Goal: Entertainment & Leisure: Consume media (video, audio)

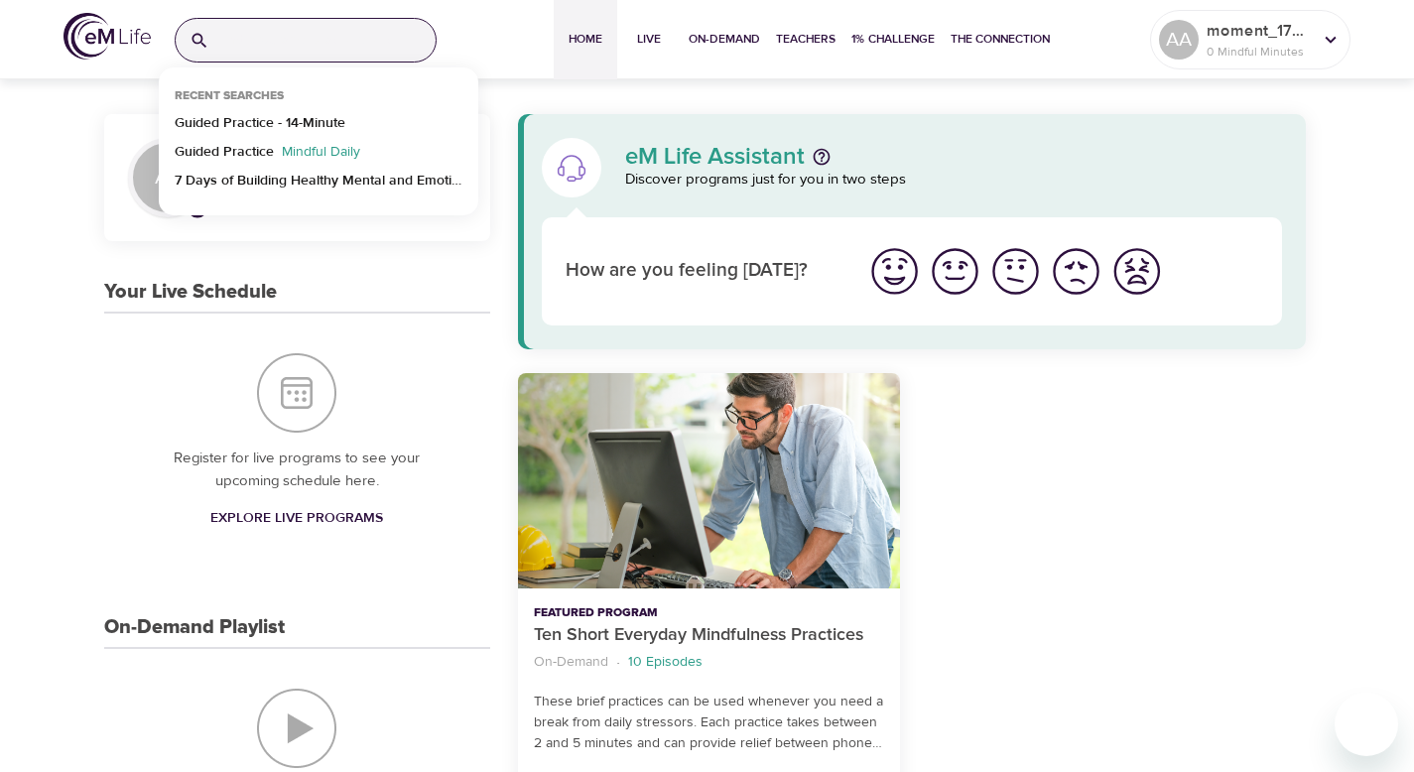
click at [321, 51] on input "search" at bounding box center [326, 40] width 218 height 43
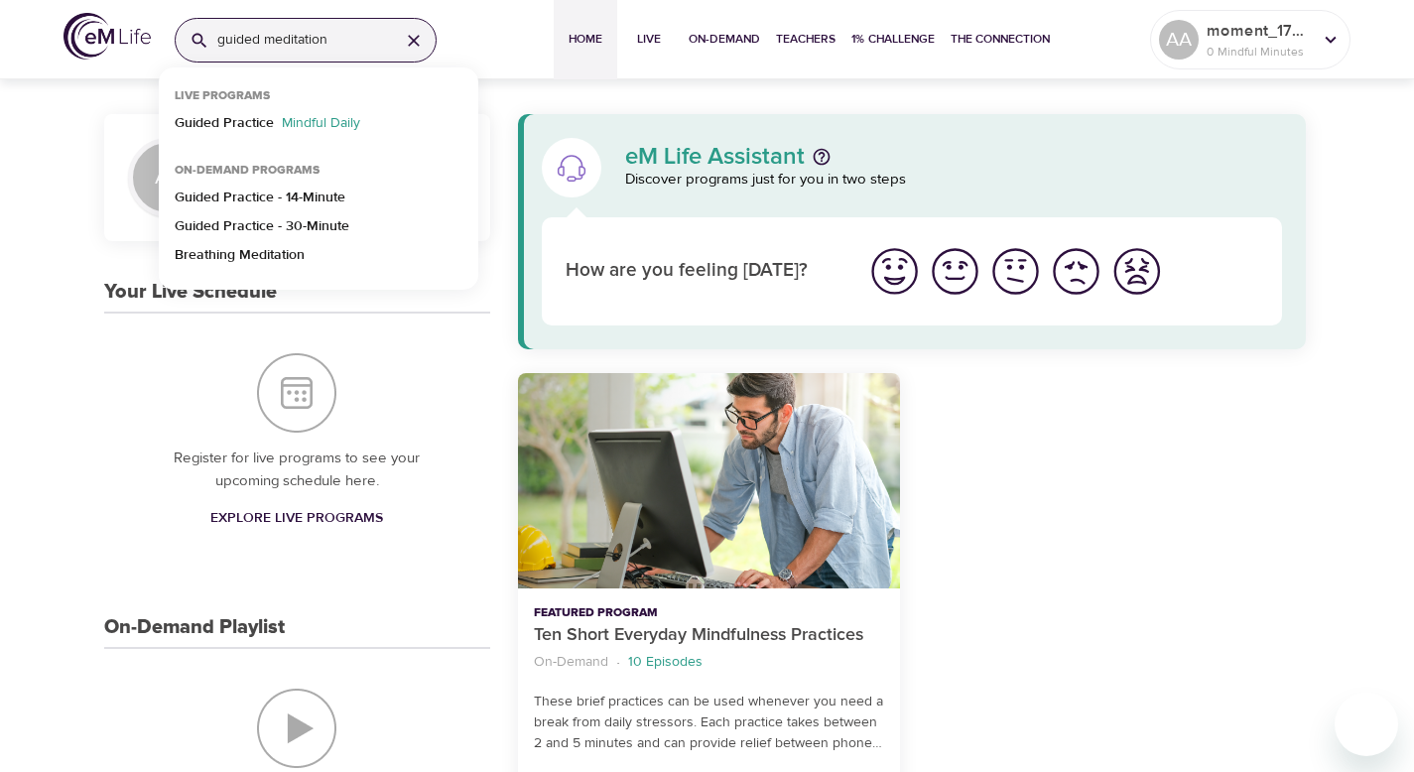
type input "guided meditation"
click at [237, 194] on p "Guided Practice - 14-Minute" at bounding box center [260, 202] width 171 height 29
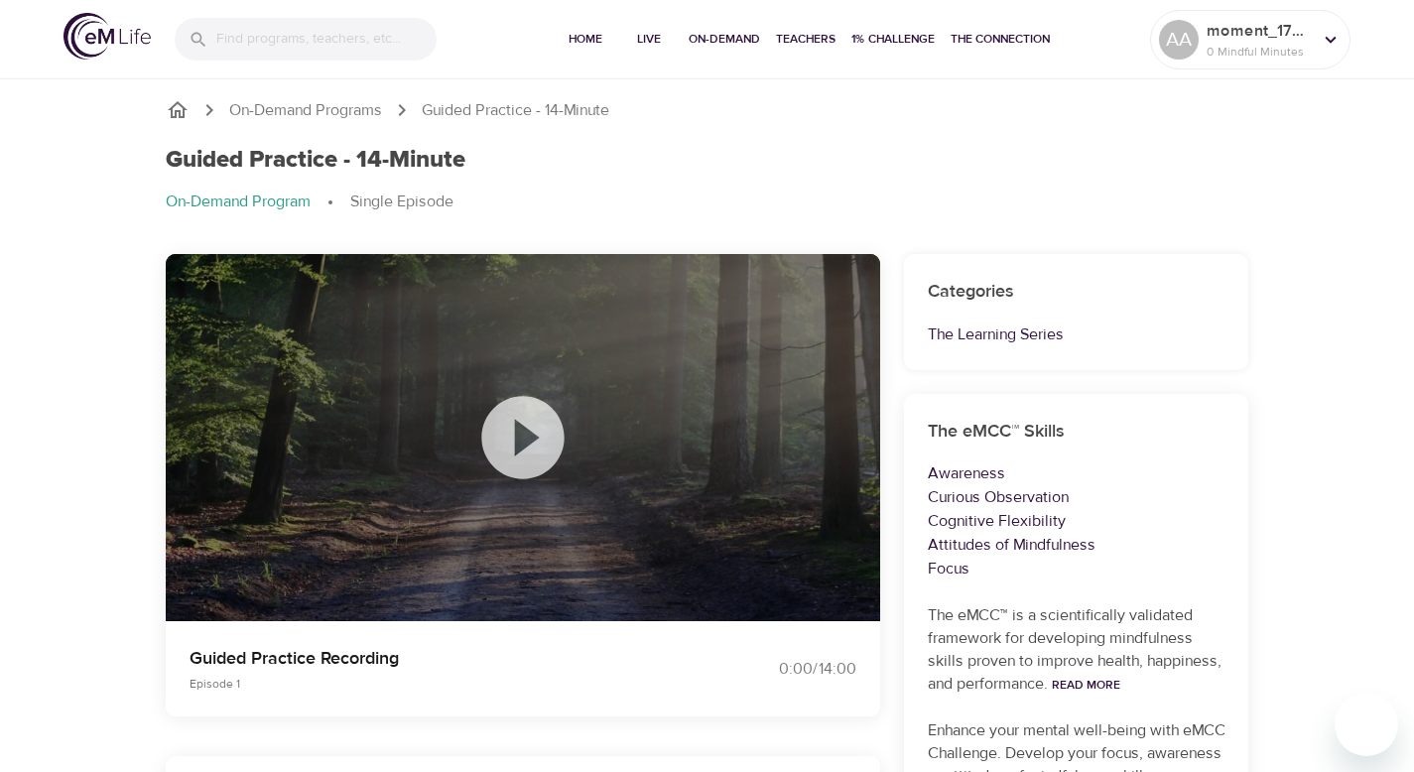
click at [507, 437] on icon at bounding box center [522, 437] width 82 height 82
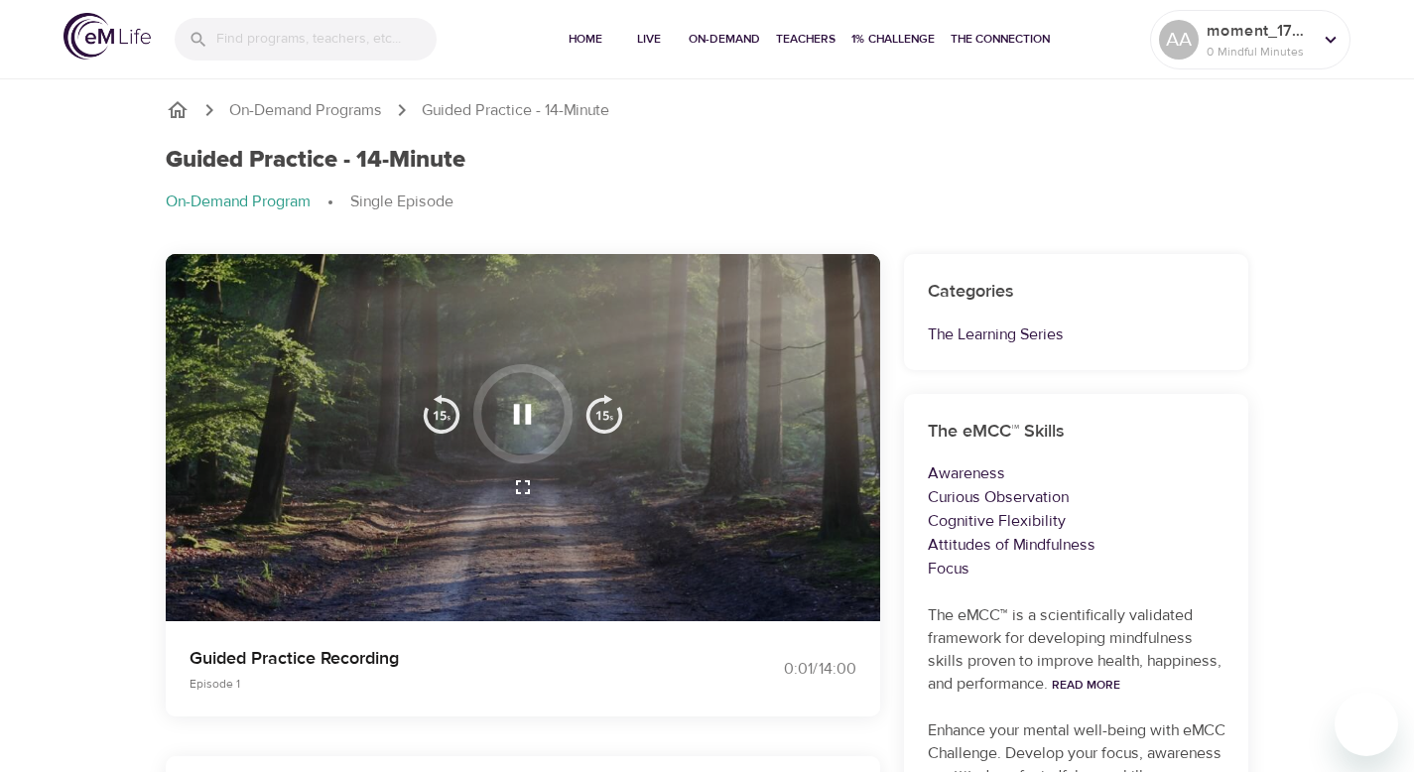
click at [629, 583] on div at bounding box center [523, 438] width 714 height 368
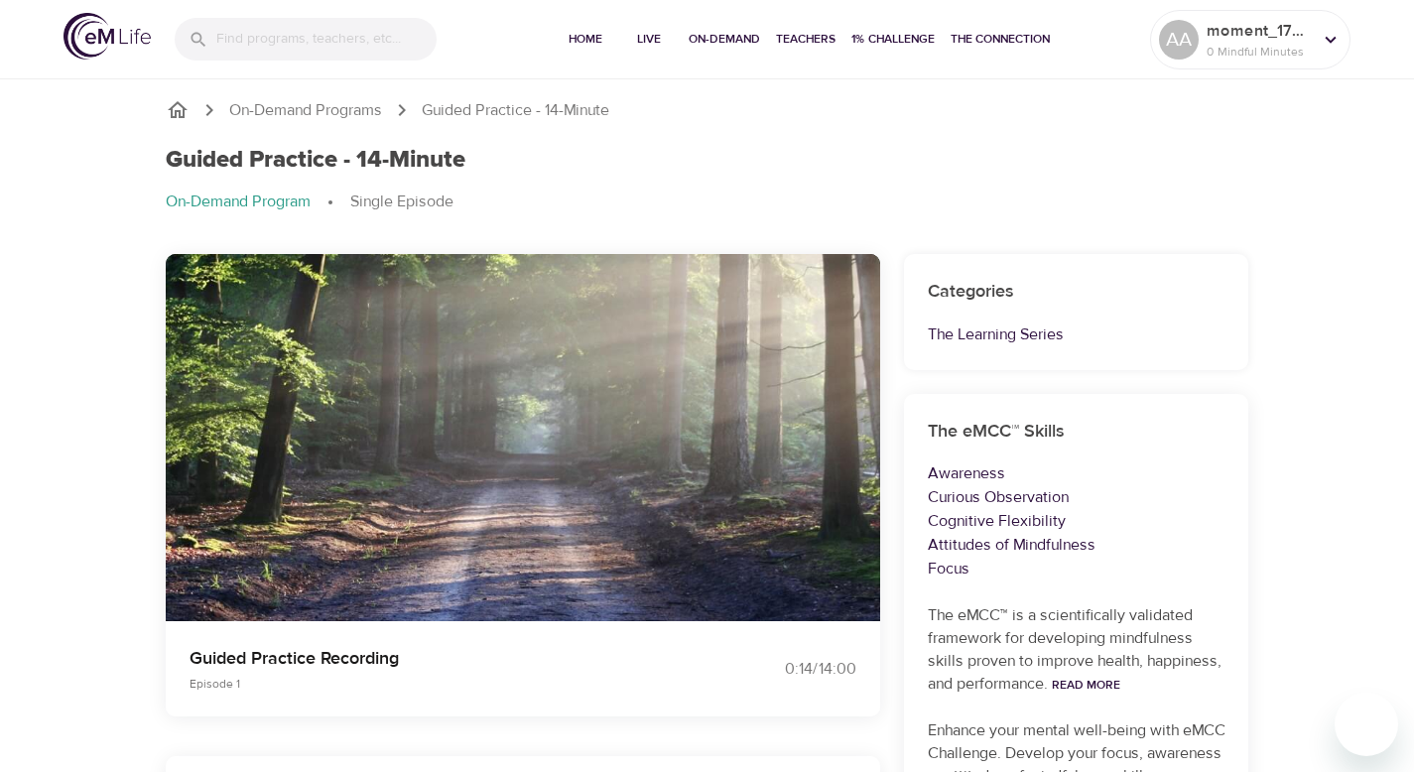
click at [602, 427] on img "button" at bounding box center [604, 414] width 40 height 40
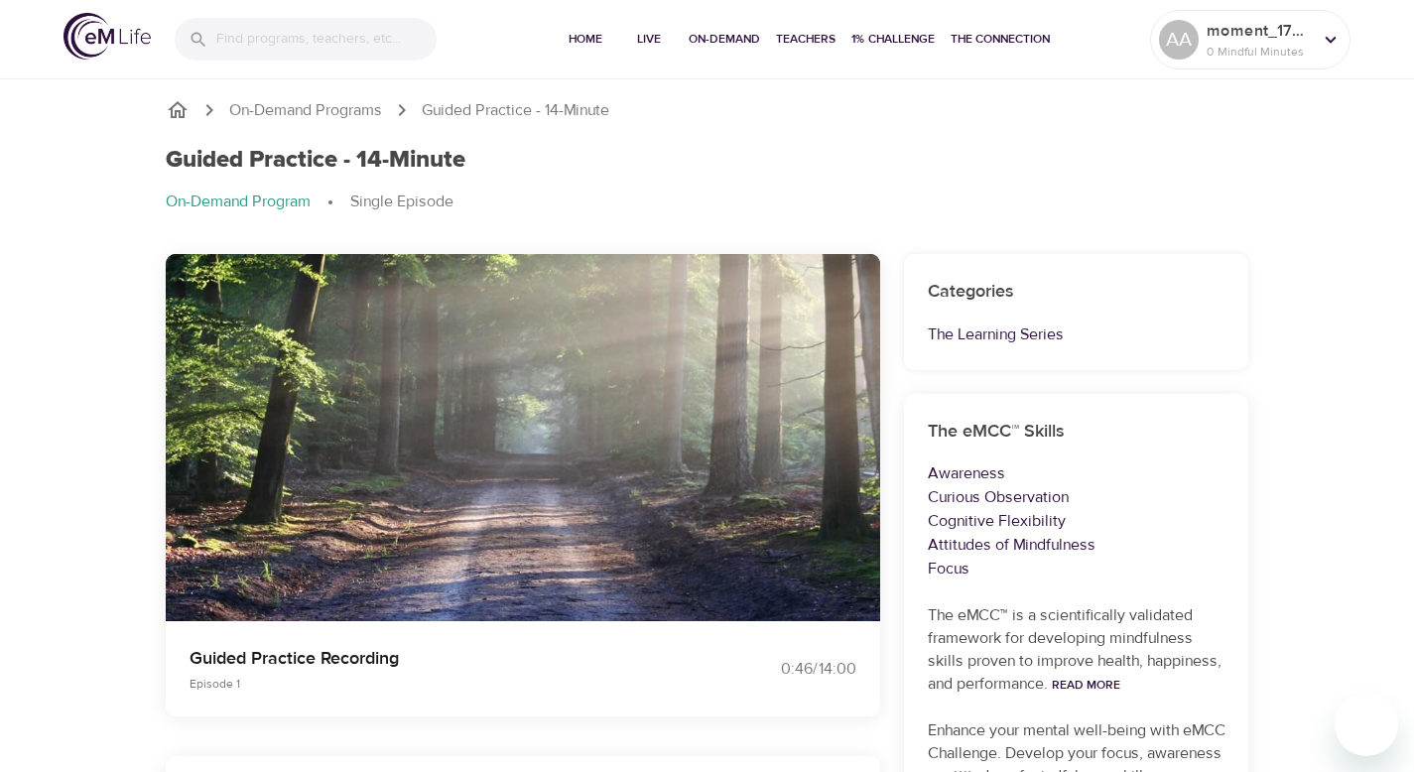
click at [602, 427] on img "button" at bounding box center [604, 414] width 40 height 40
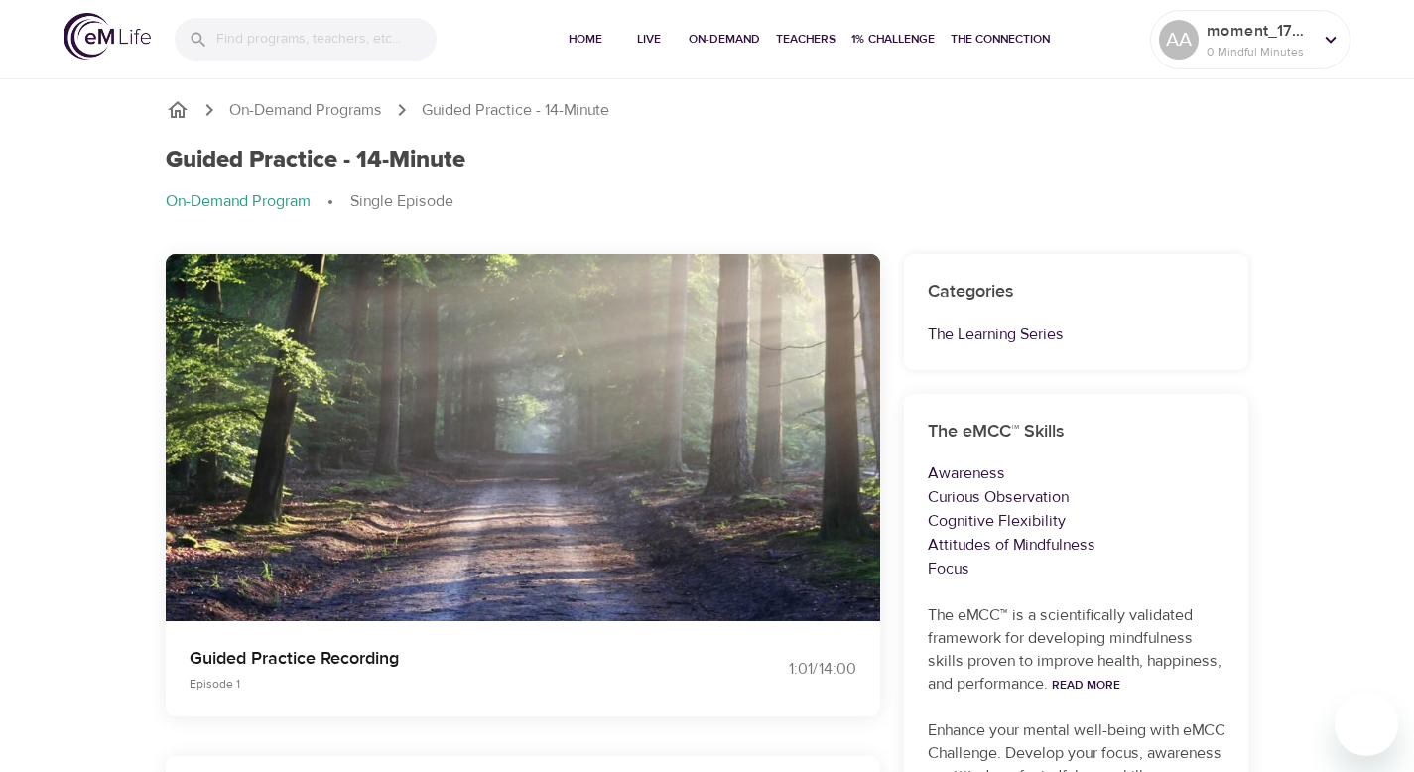
click at [602, 427] on img "button" at bounding box center [604, 414] width 40 height 40
drag, startPoint x: 551, startPoint y: 382, endPoint x: 566, endPoint y: 405, distance: 27.2
click at [566, 405] on div at bounding box center [522, 413] width 99 height 99
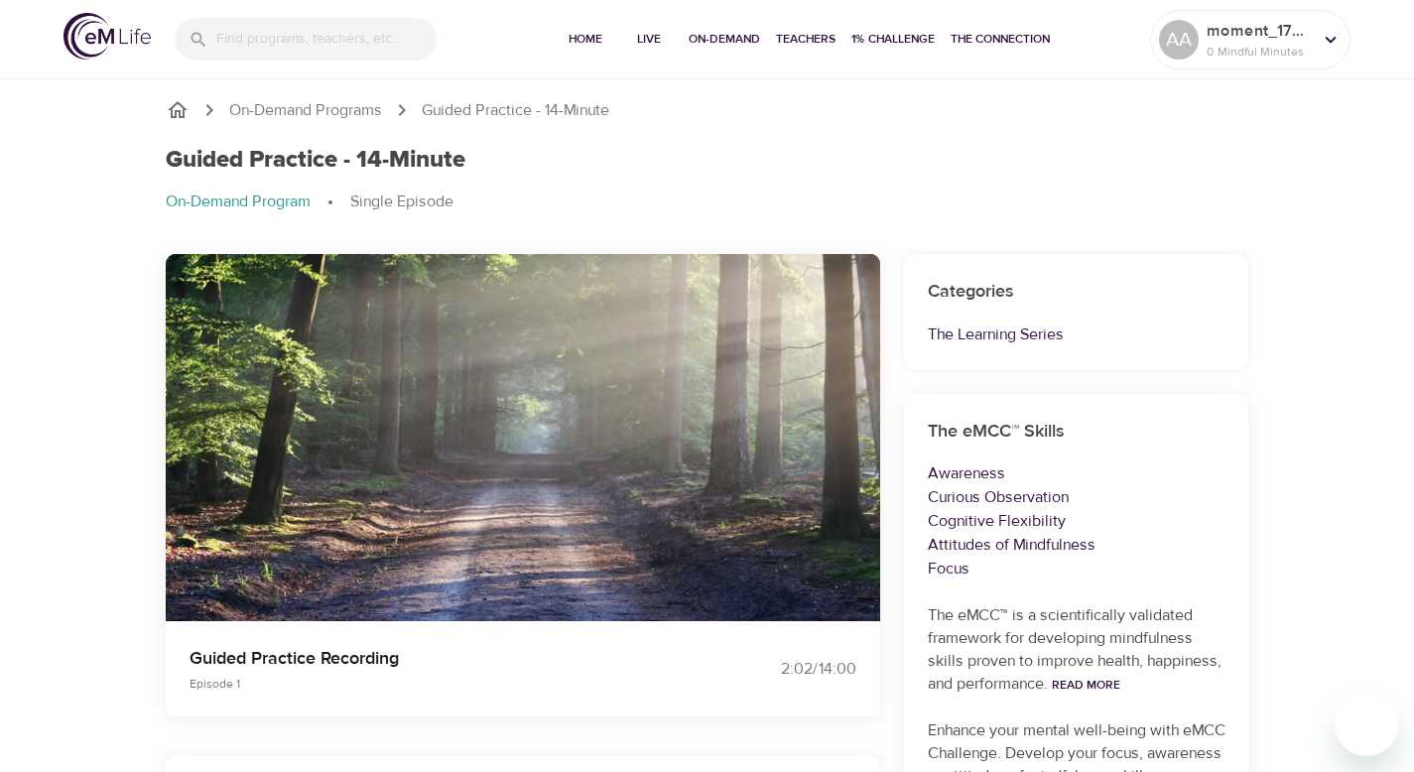
click at [609, 427] on img "button" at bounding box center [604, 414] width 40 height 40
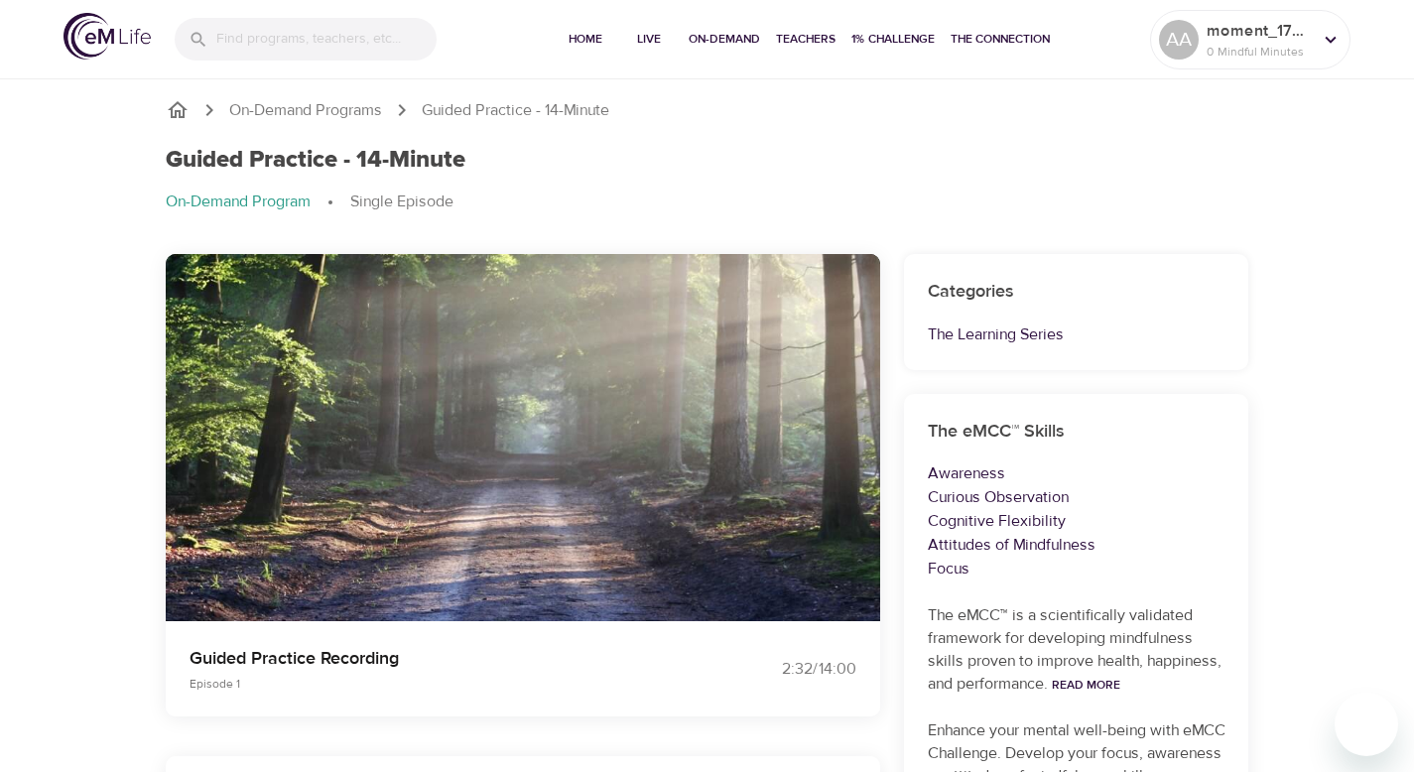
click at [609, 427] on img "button" at bounding box center [604, 414] width 40 height 40
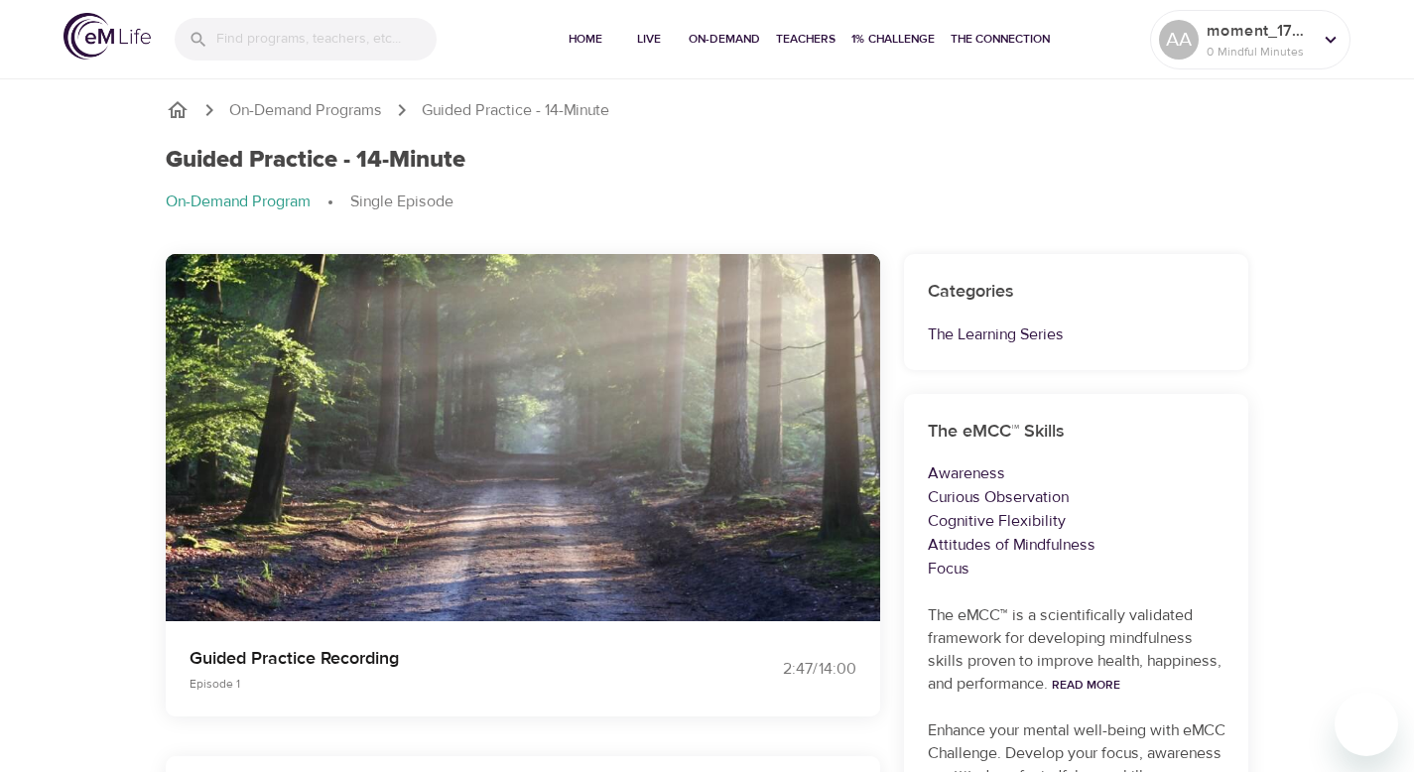
click at [609, 427] on img "button" at bounding box center [604, 414] width 40 height 40
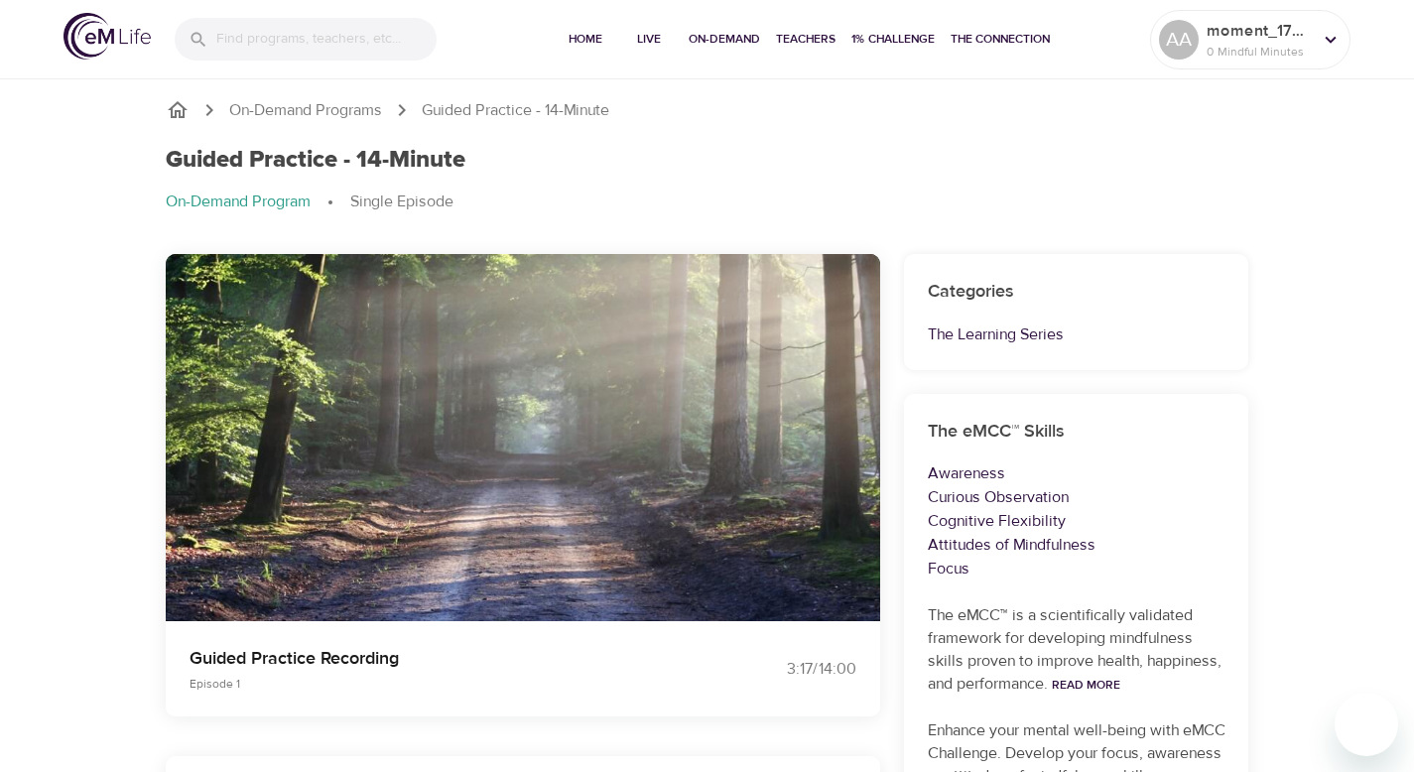
click at [609, 427] on img "button" at bounding box center [604, 414] width 40 height 40
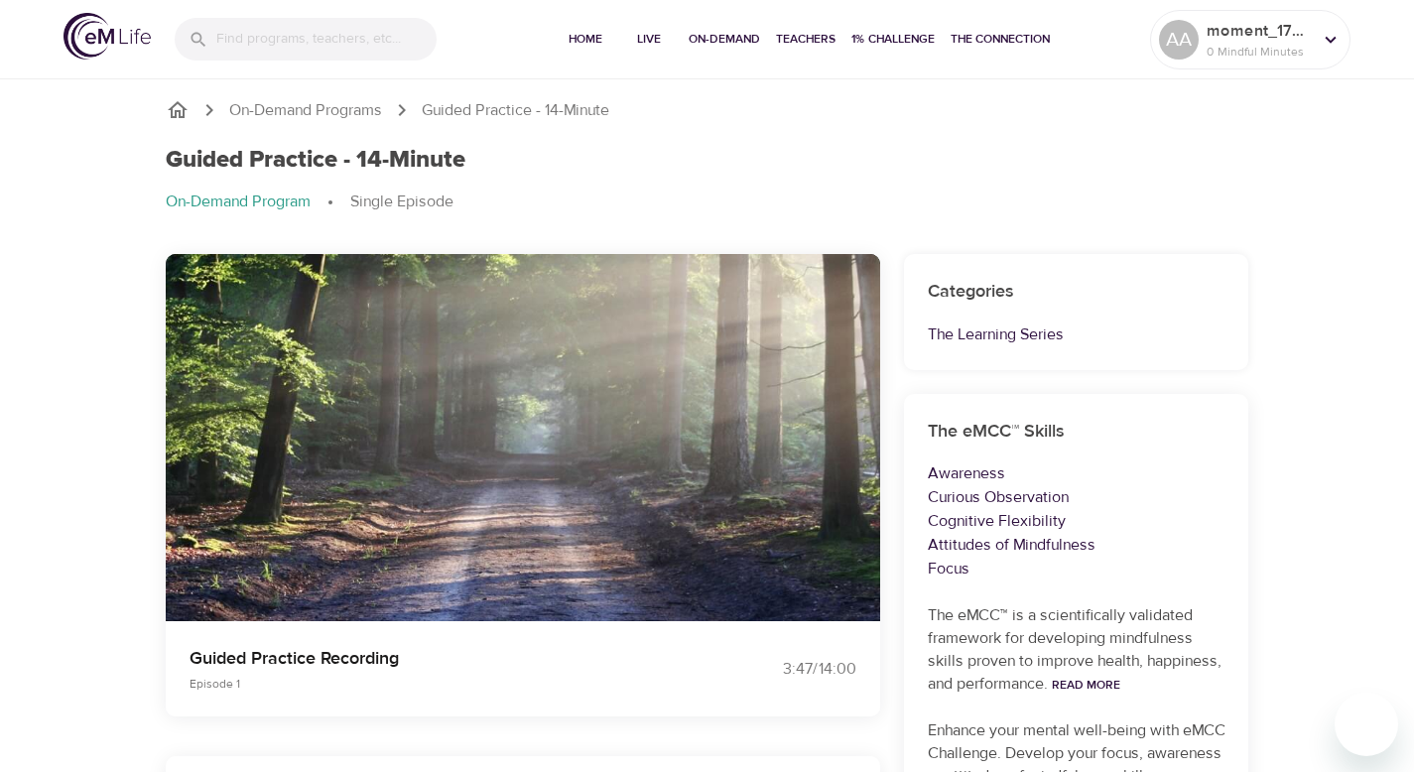
click at [609, 427] on img "button" at bounding box center [604, 414] width 40 height 40
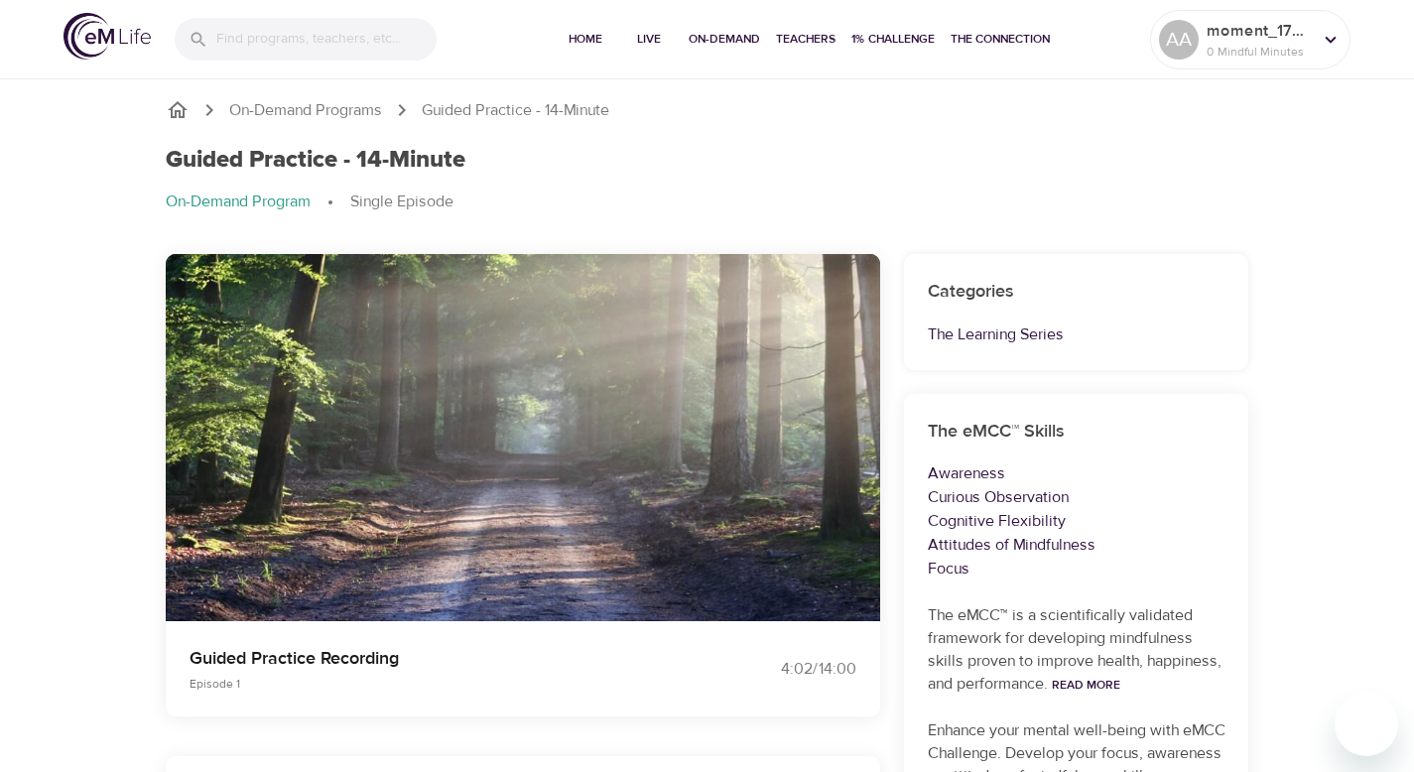
click at [609, 427] on img "button" at bounding box center [604, 414] width 40 height 40
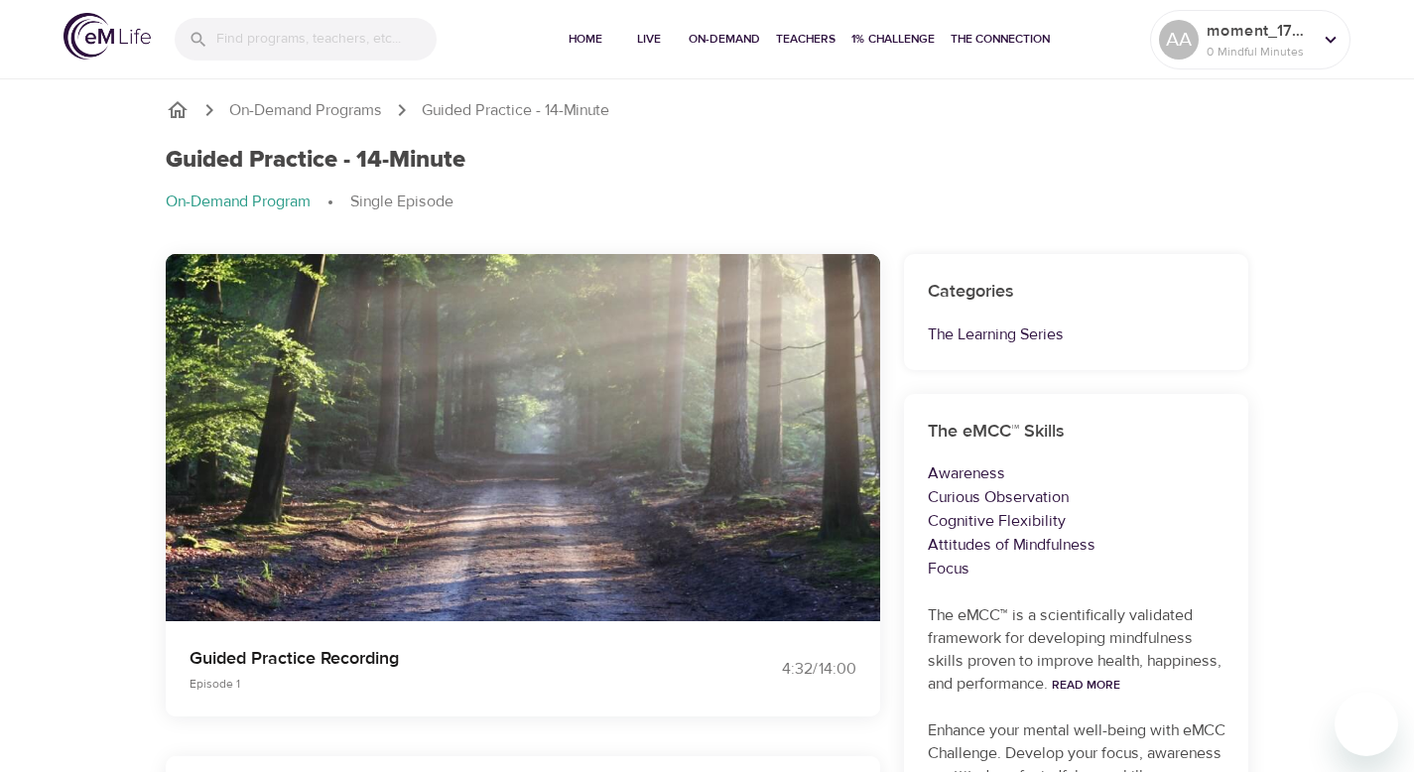
click at [609, 427] on img "button" at bounding box center [604, 414] width 40 height 40
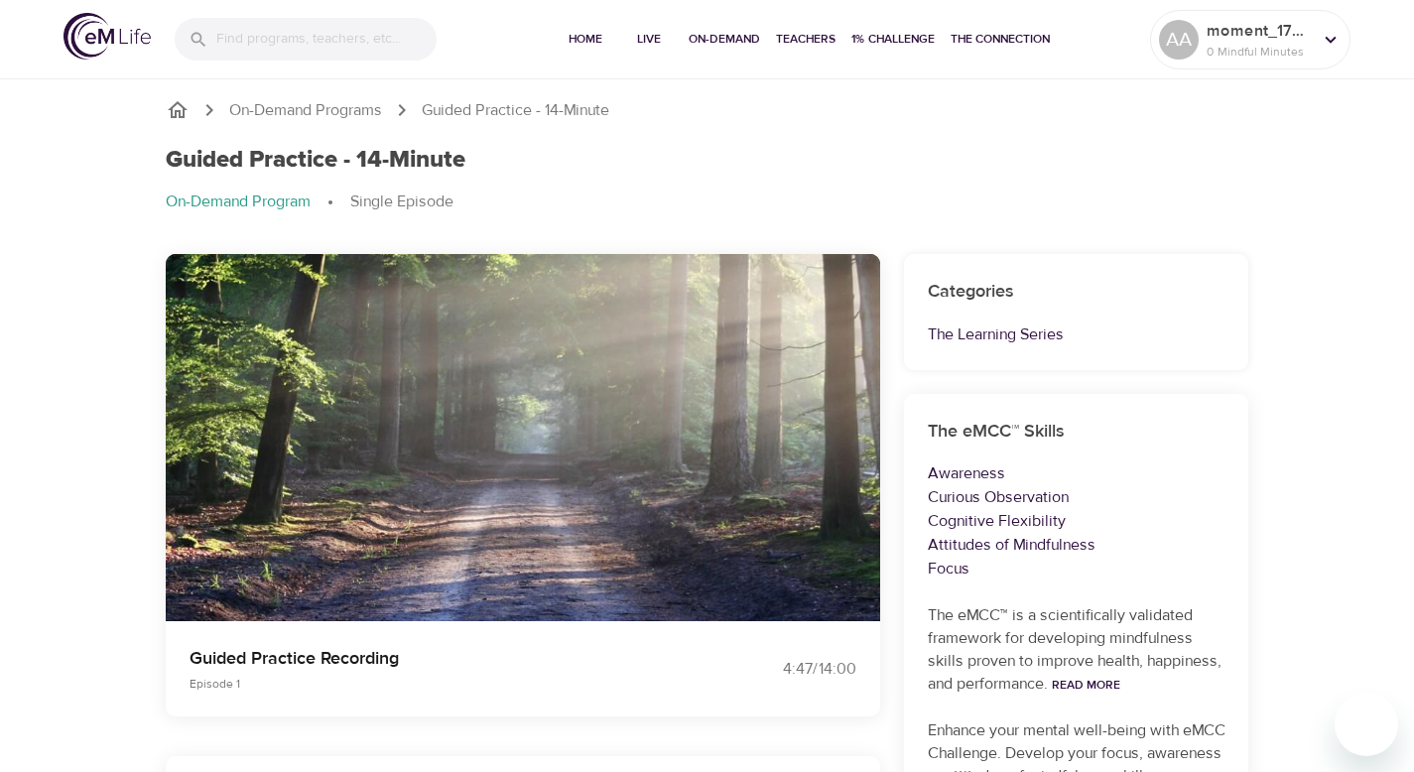
click at [609, 427] on img "button" at bounding box center [604, 414] width 40 height 40
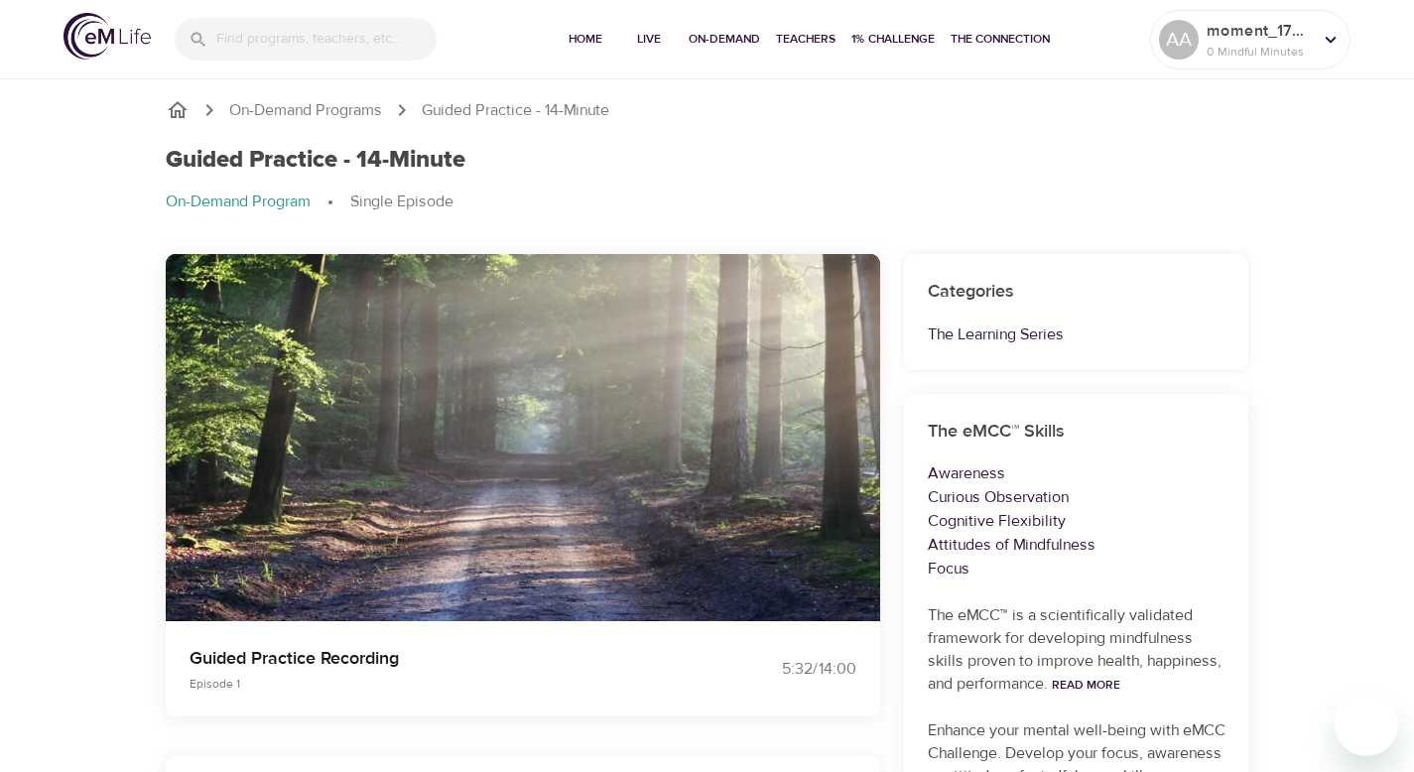
click at [609, 427] on img "button" at bounding box center [604, 414] width 40 height 40
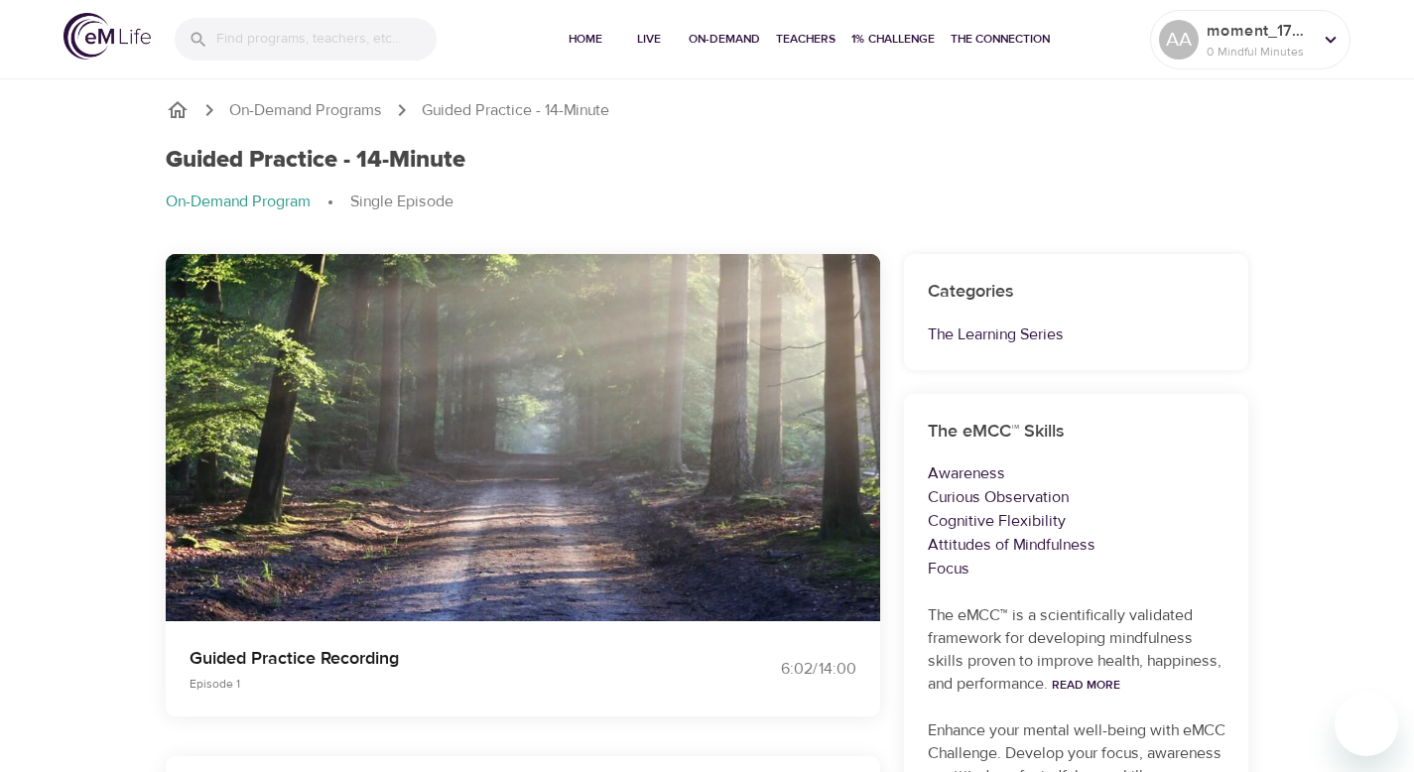
click at [609, 427] on img "button" at bounding box center [604, 414] width 40 height 40
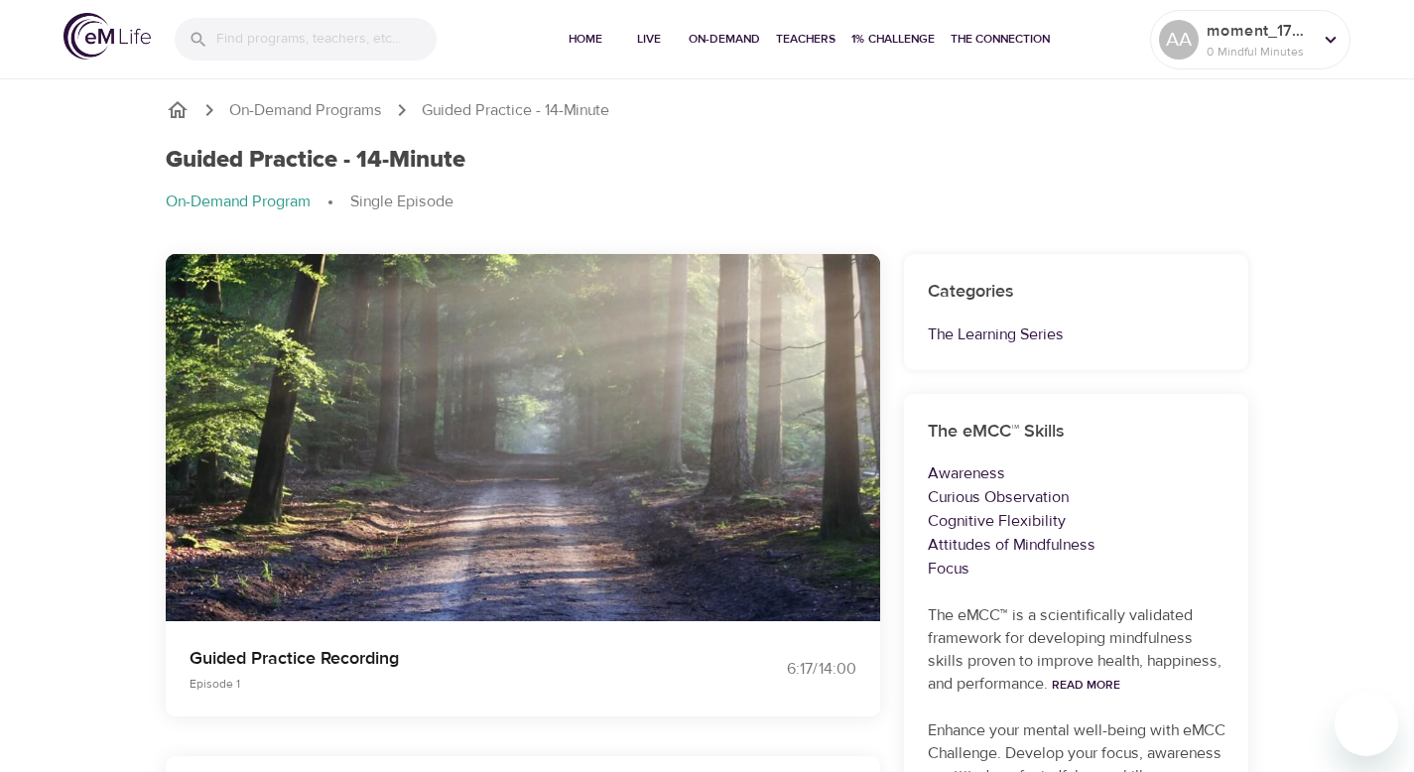
click at [609, 427] on img "button" at bounding box center [604, 414] width 40 height 40
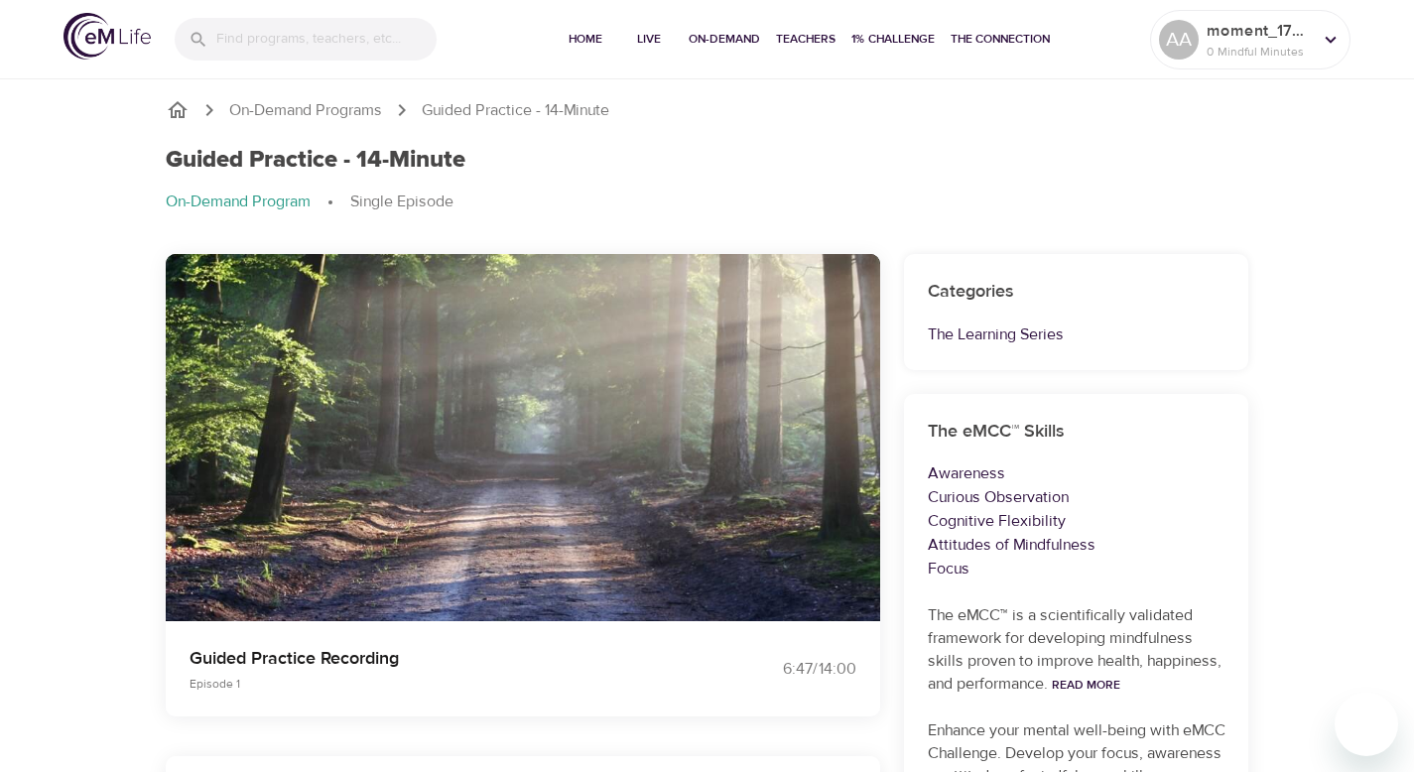
click at [609, 427] on img "button" at bounding box center [604, 414] width 40 height 40
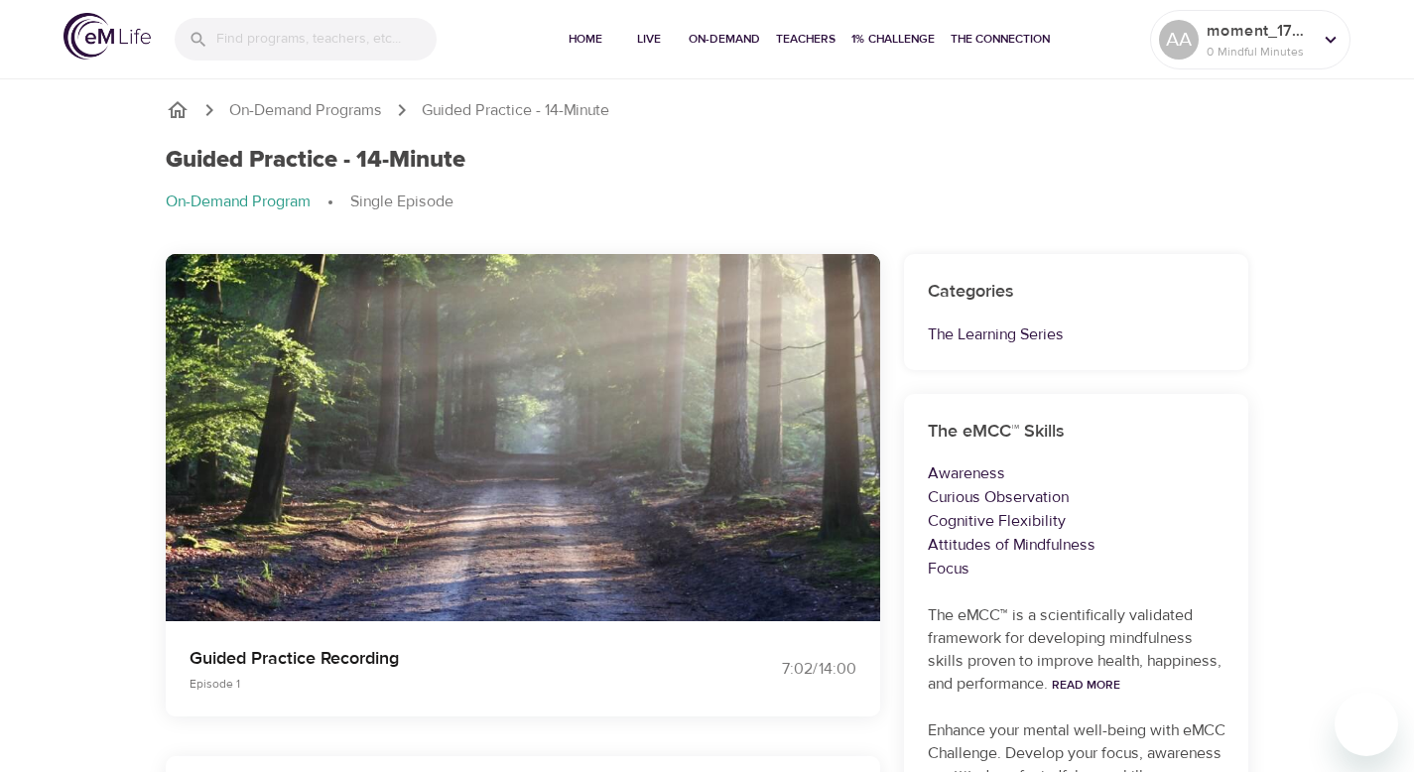
click at [609, 427] on img "button" at bounding box center [604, 414] width 40 height 40
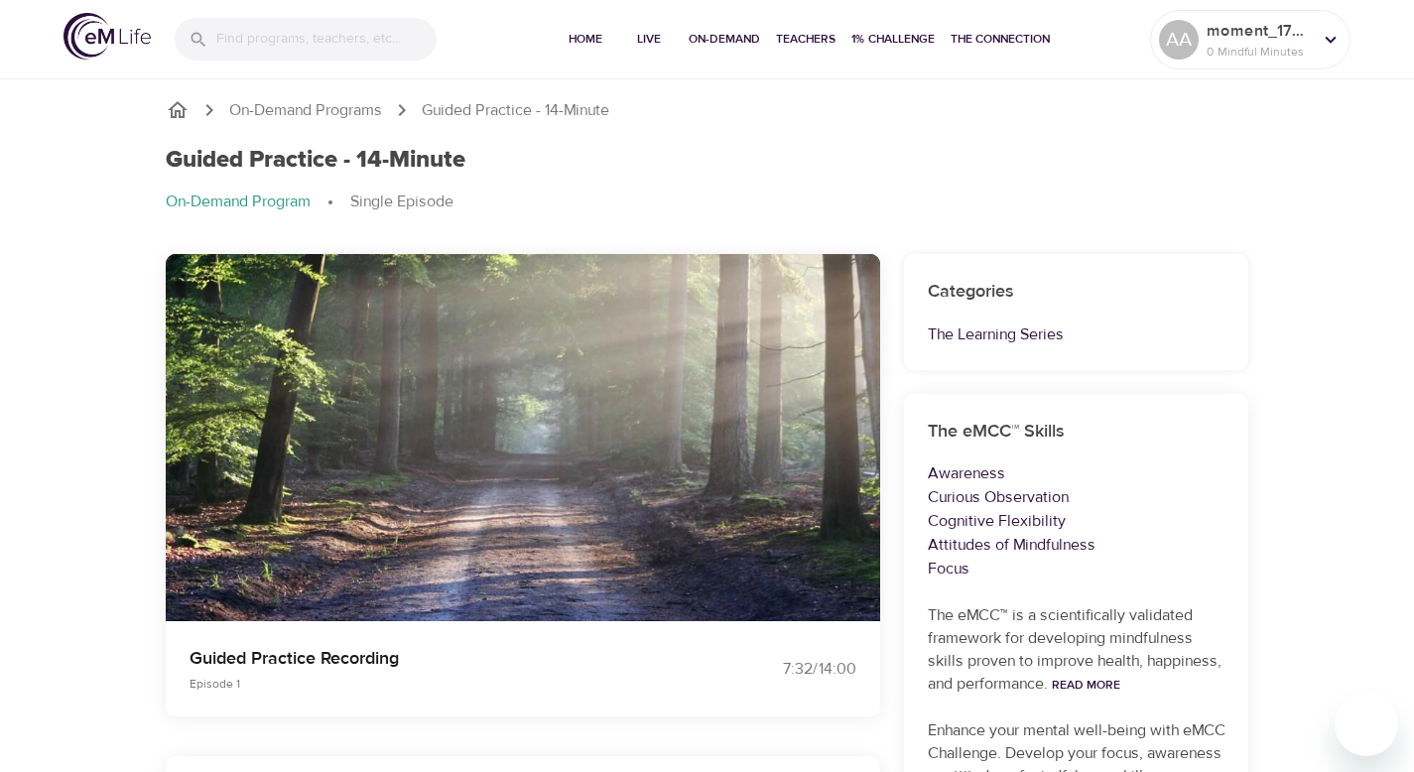
click at [609, 427] on img "button" at bounding box center [604, 414] width 40 height 40
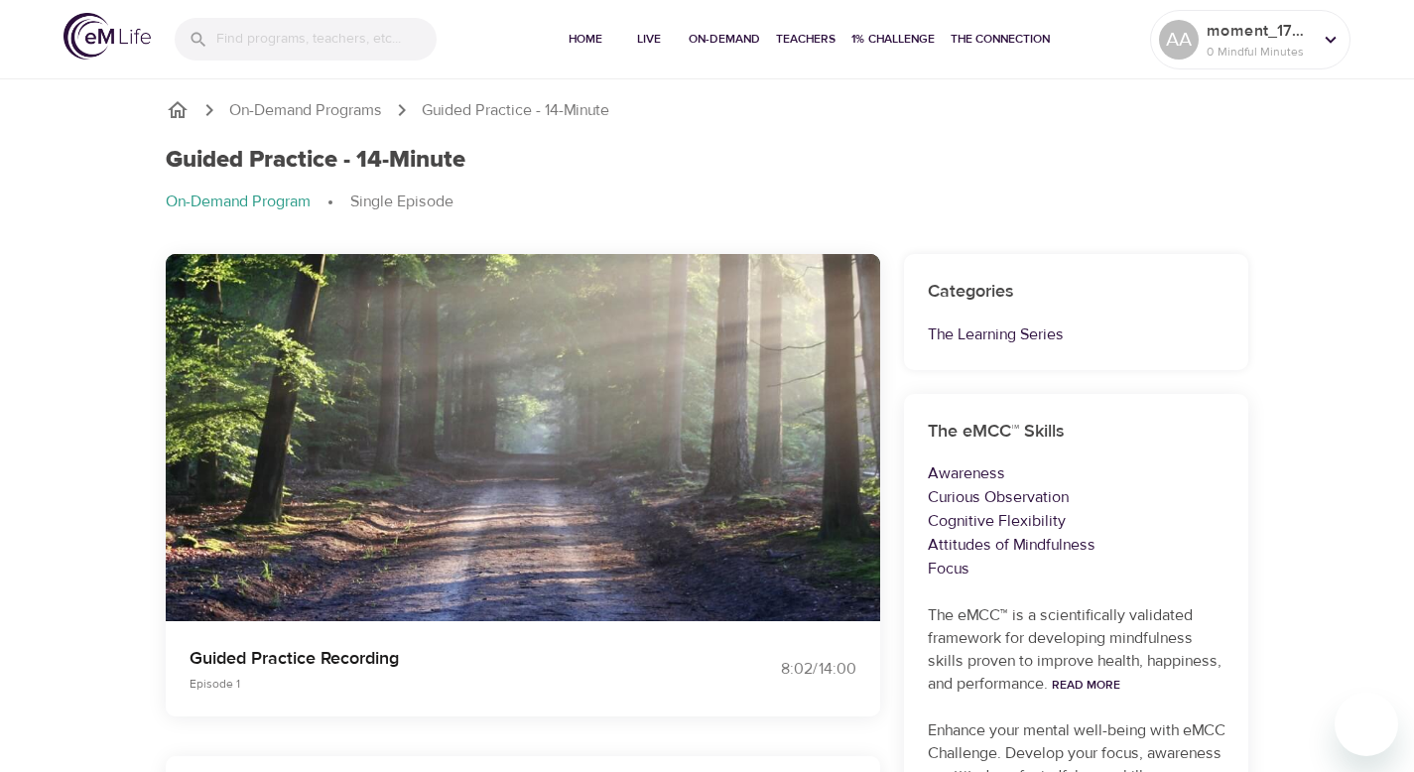
click at [609, 427] on img "button" at bounding box center [604, 414] width 40 height 40
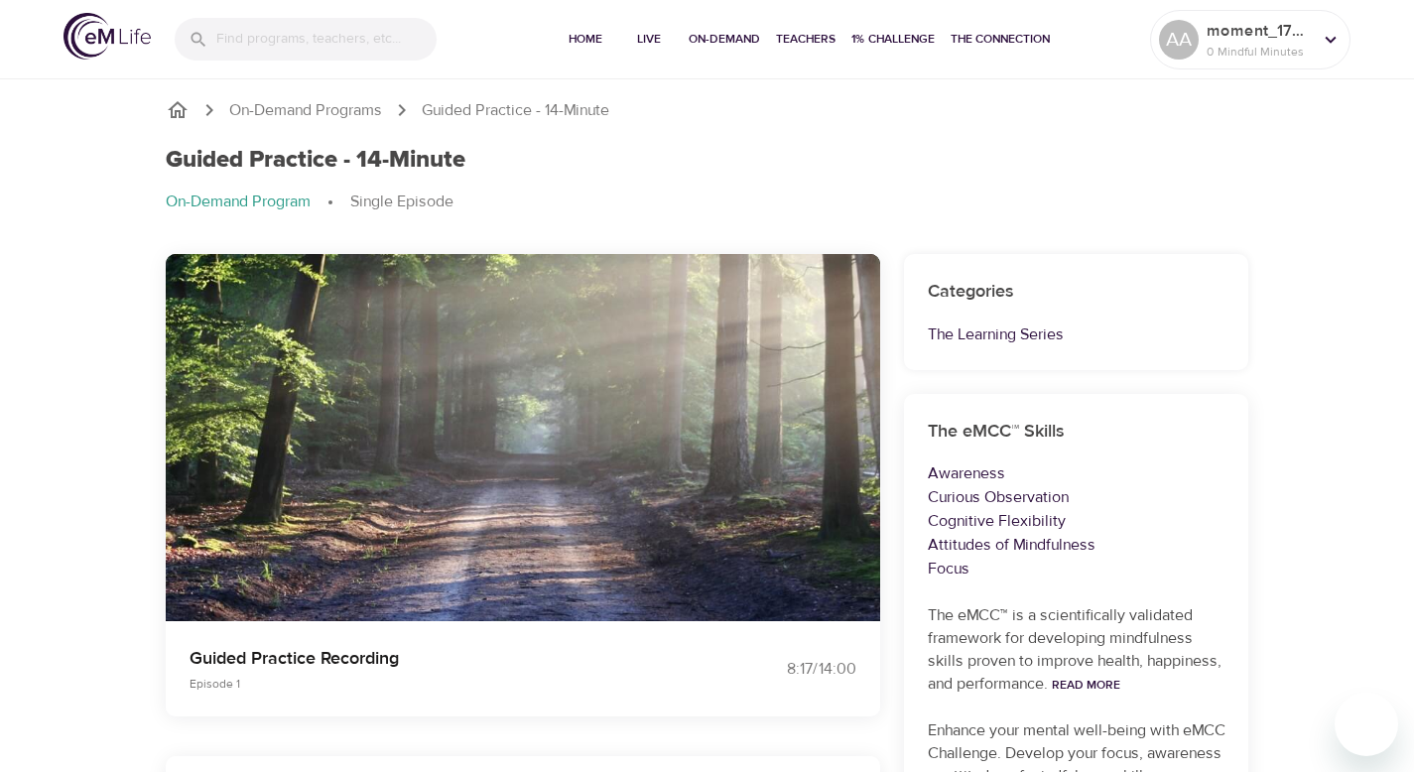
click at [609, 427] on img "button" at bounding box center [604, 414] width 40 height 40
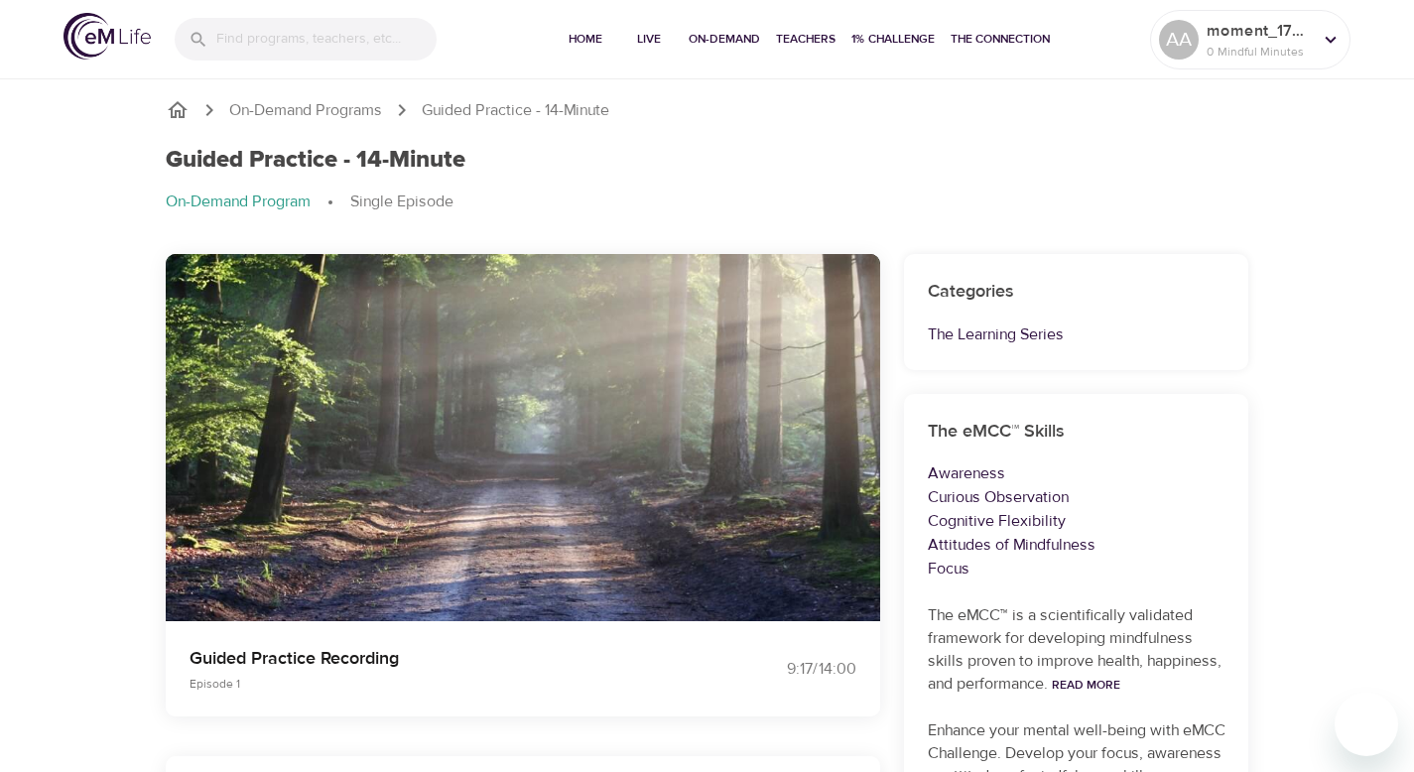
click at [609, 427] on img "button" at bounding box center [604, 414] width 40 height 40
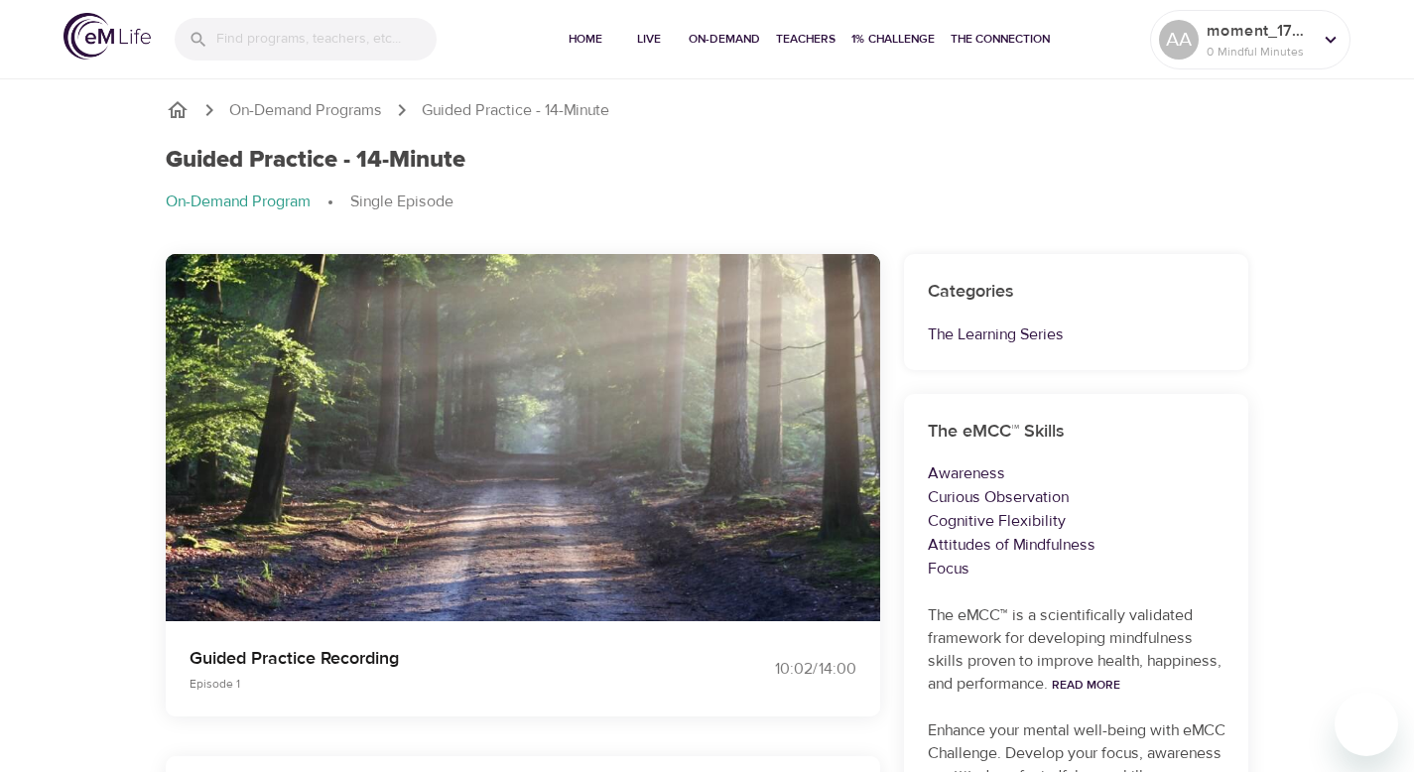
click at [609, 427] on img "button" at bounding box center [604, 414] width 40 height 40
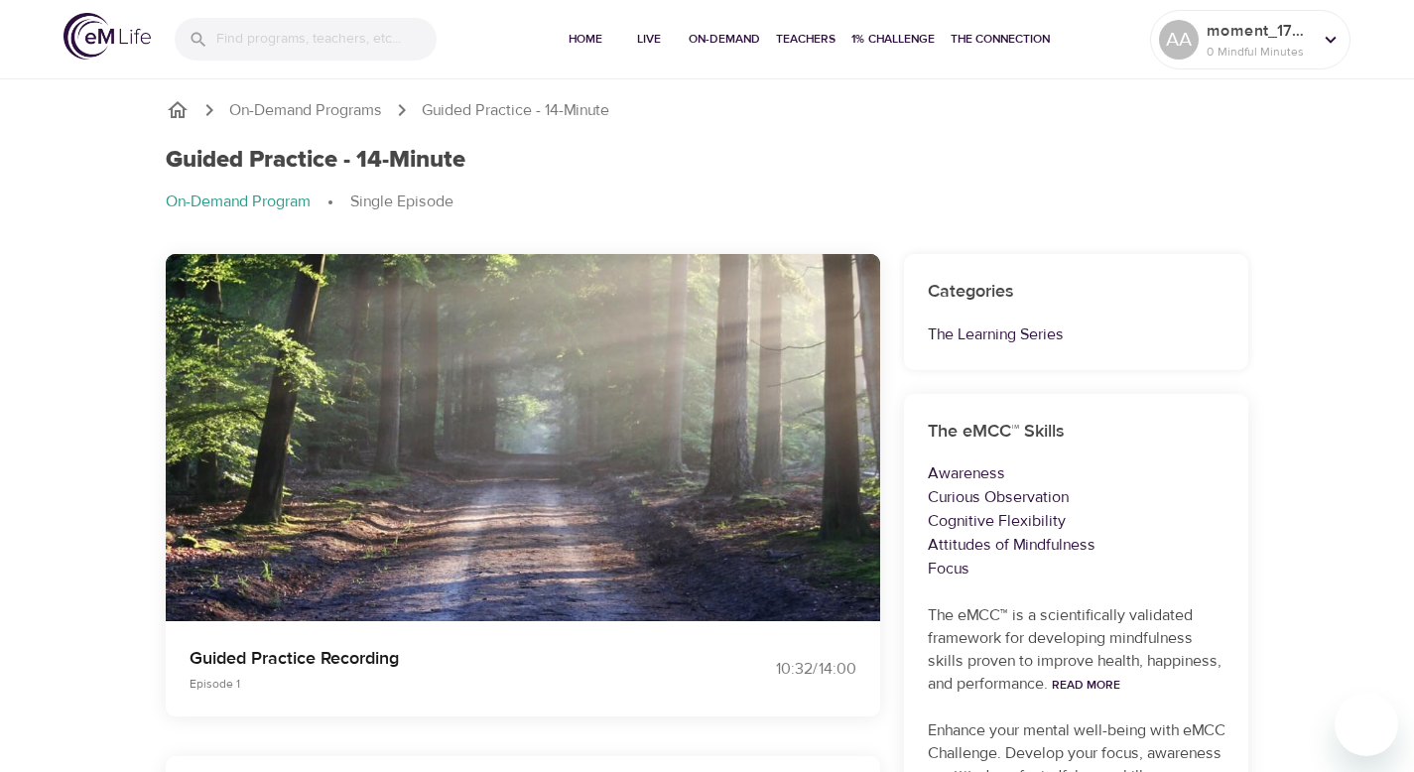
click at [609, 427] on img "button" at bounding box center [604, 414] width 40 height 40
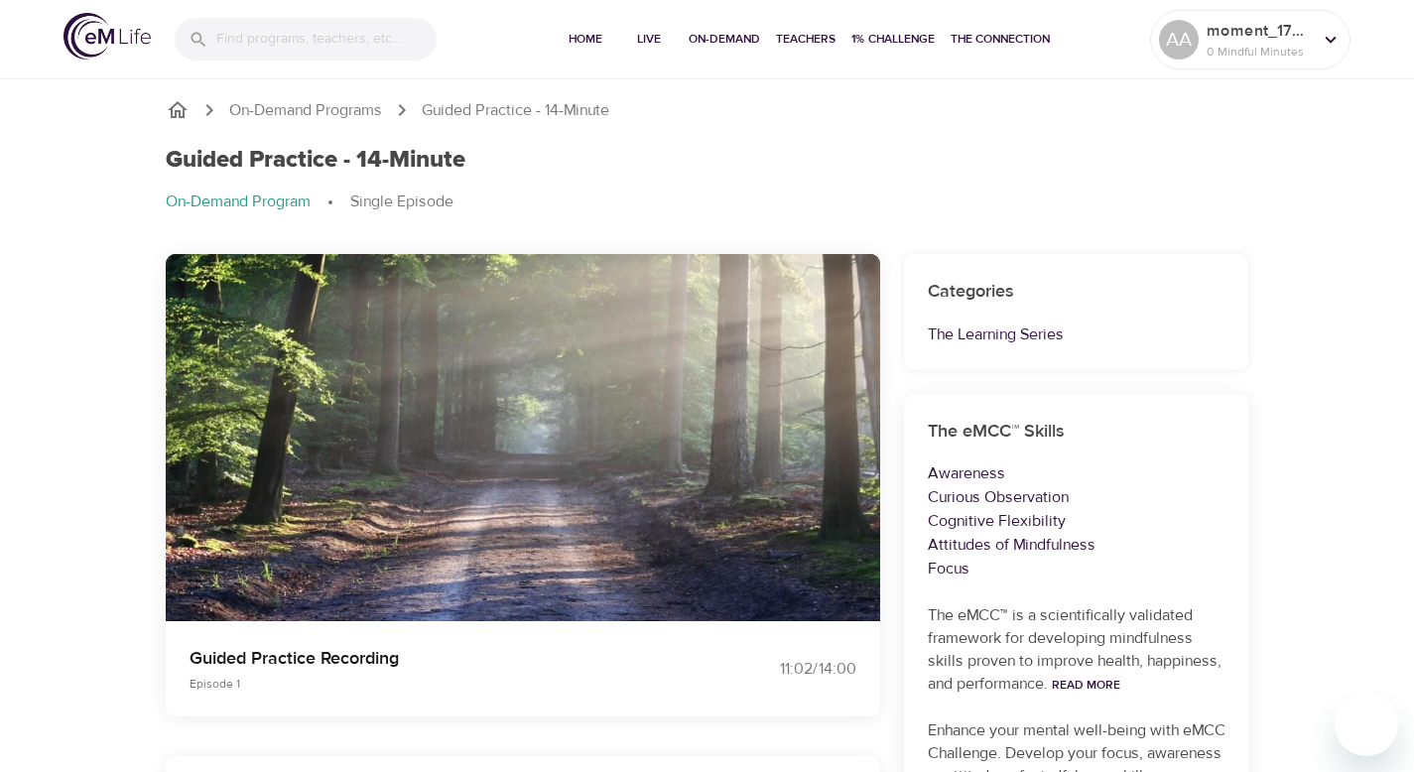
click at [609, 427] on img "button" at bounding box center [604, 414] width 40 height 40
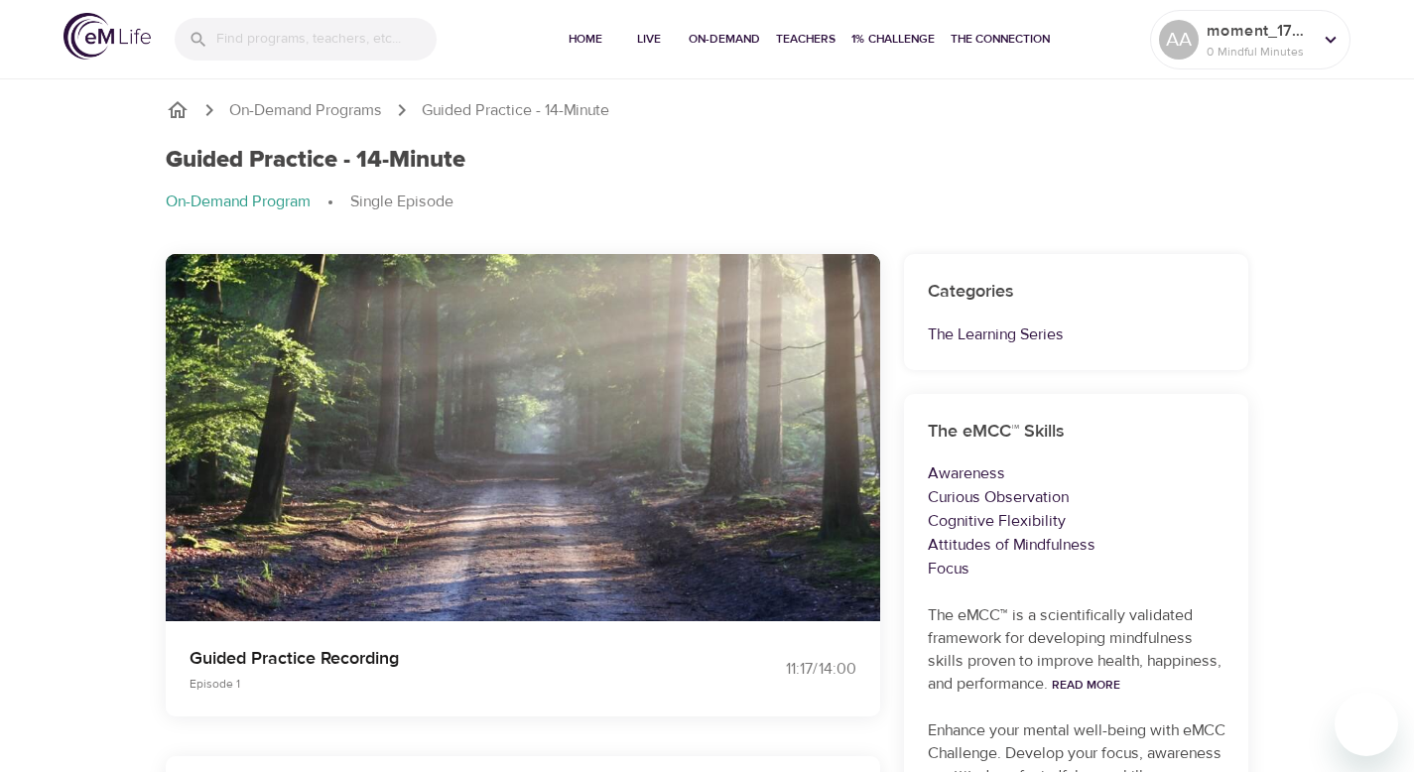
click at [609, 427] on img "button" at bounding box center [604, 414] width 40 height 40
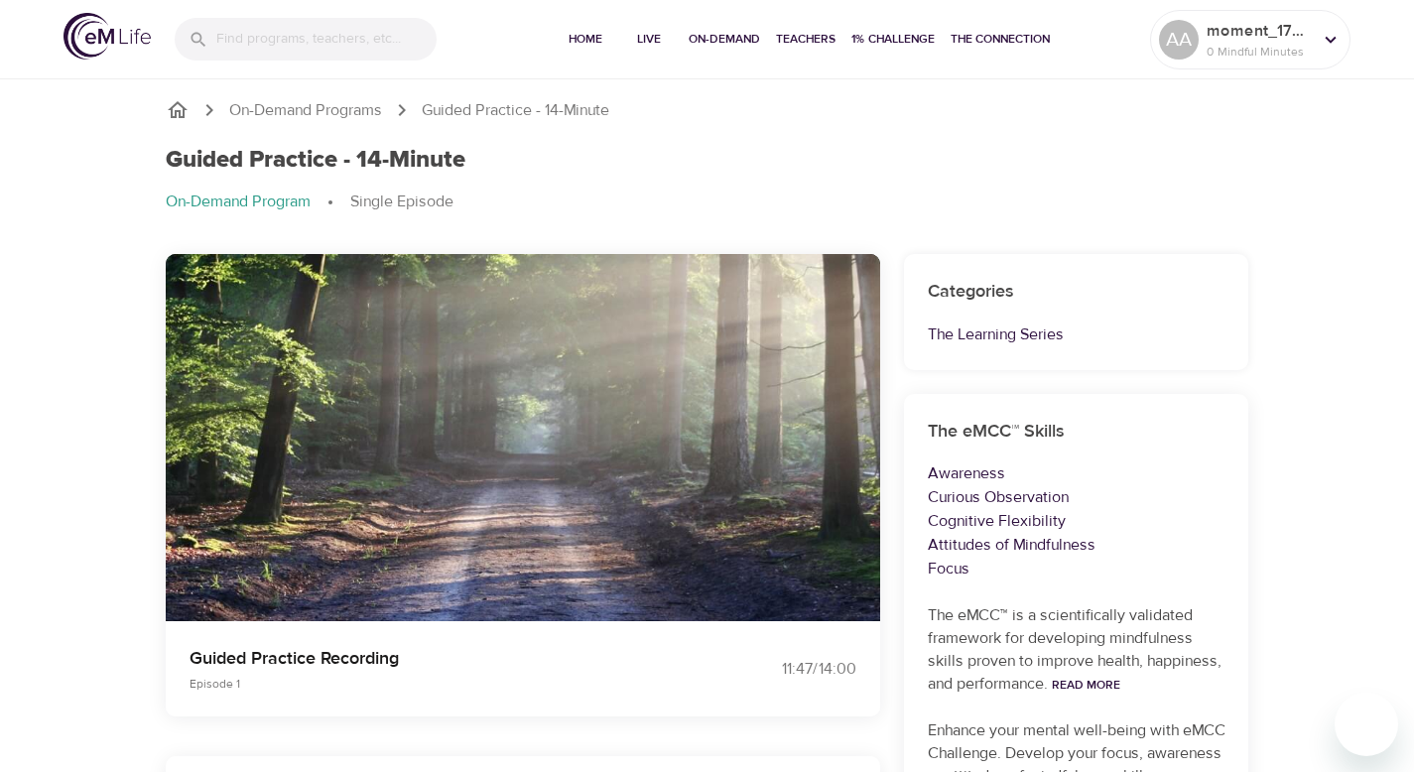
click at [609, 427] on img "button" at bounding box center [604, 414] width 40 height 40
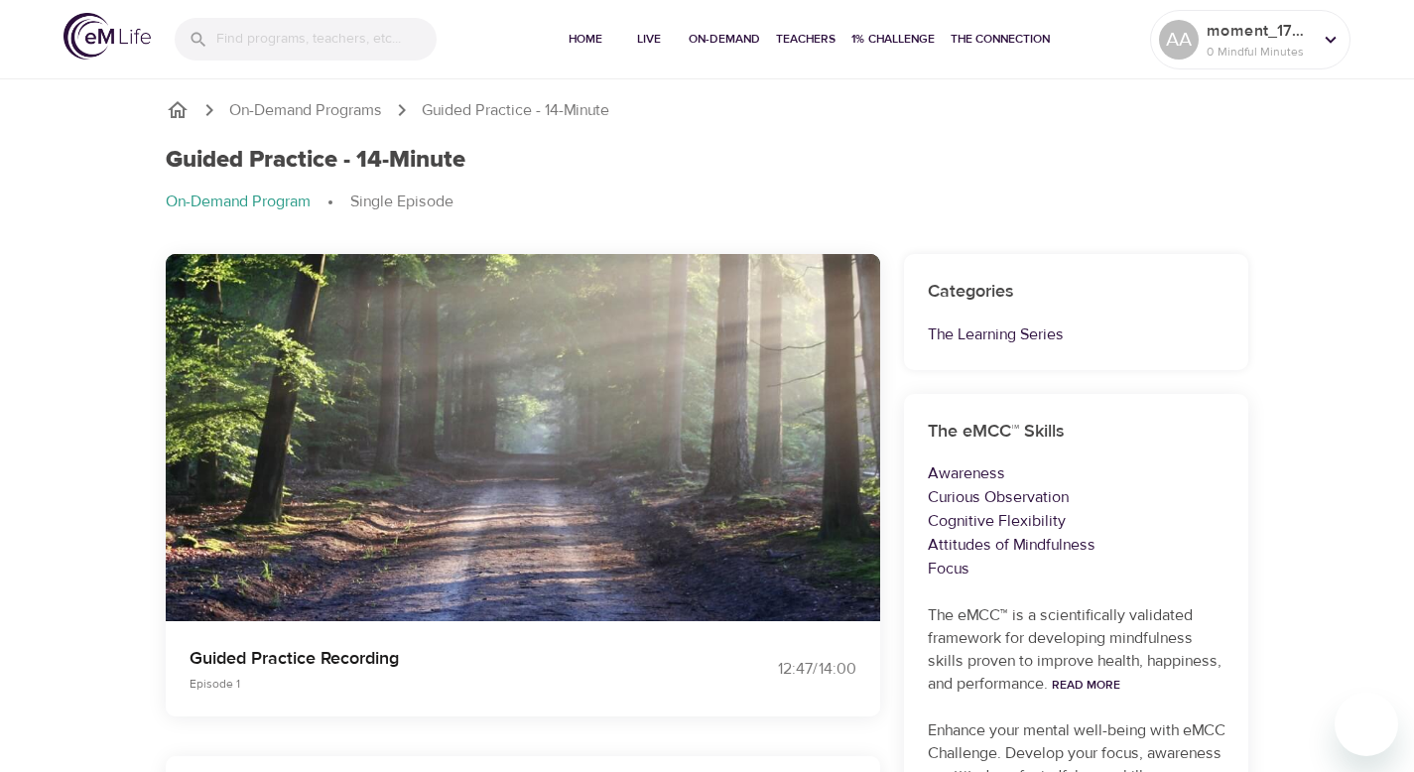
click at [609, 427] on img "button" at bounding box center [604, 414] width 40 height 40
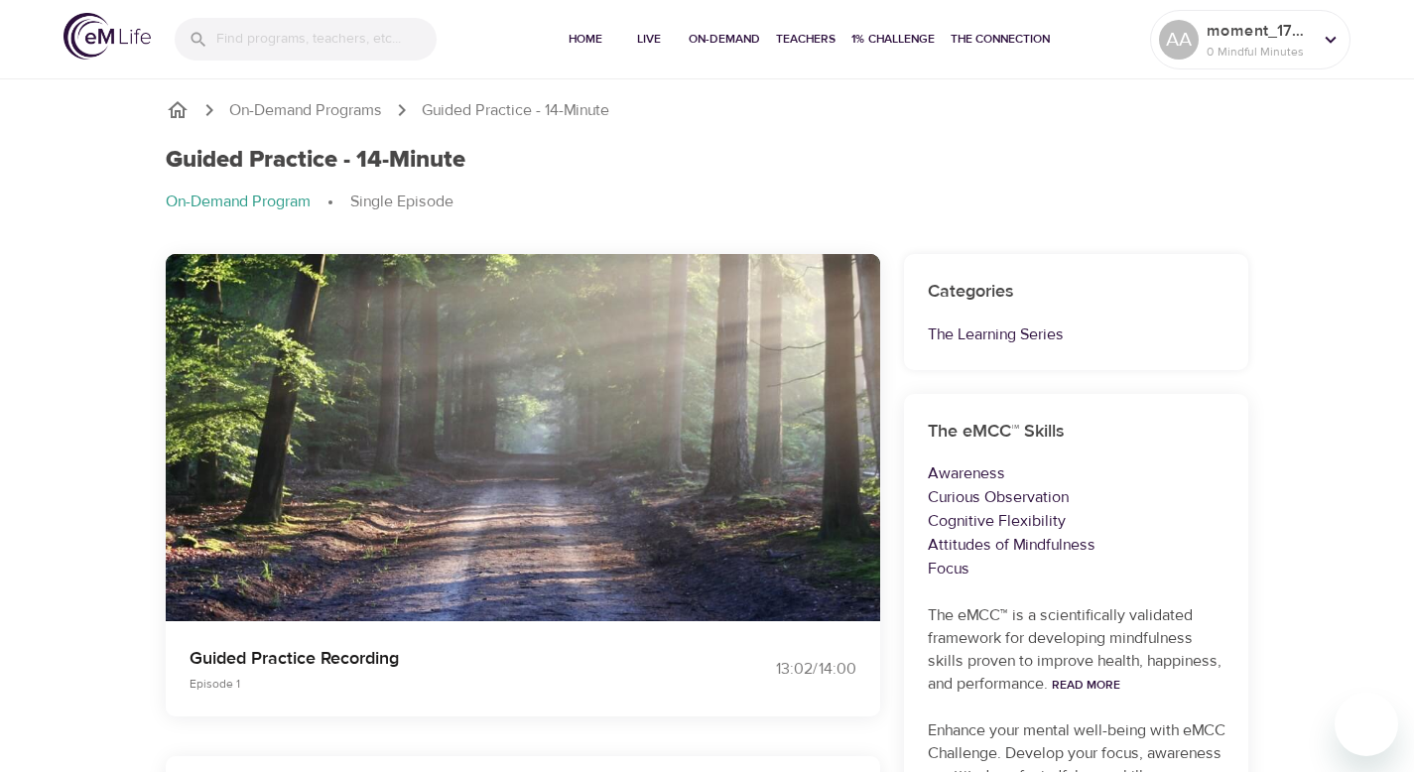
click at [609, 427] on img "button" at bounding box center [604, 414] width 40 height 40
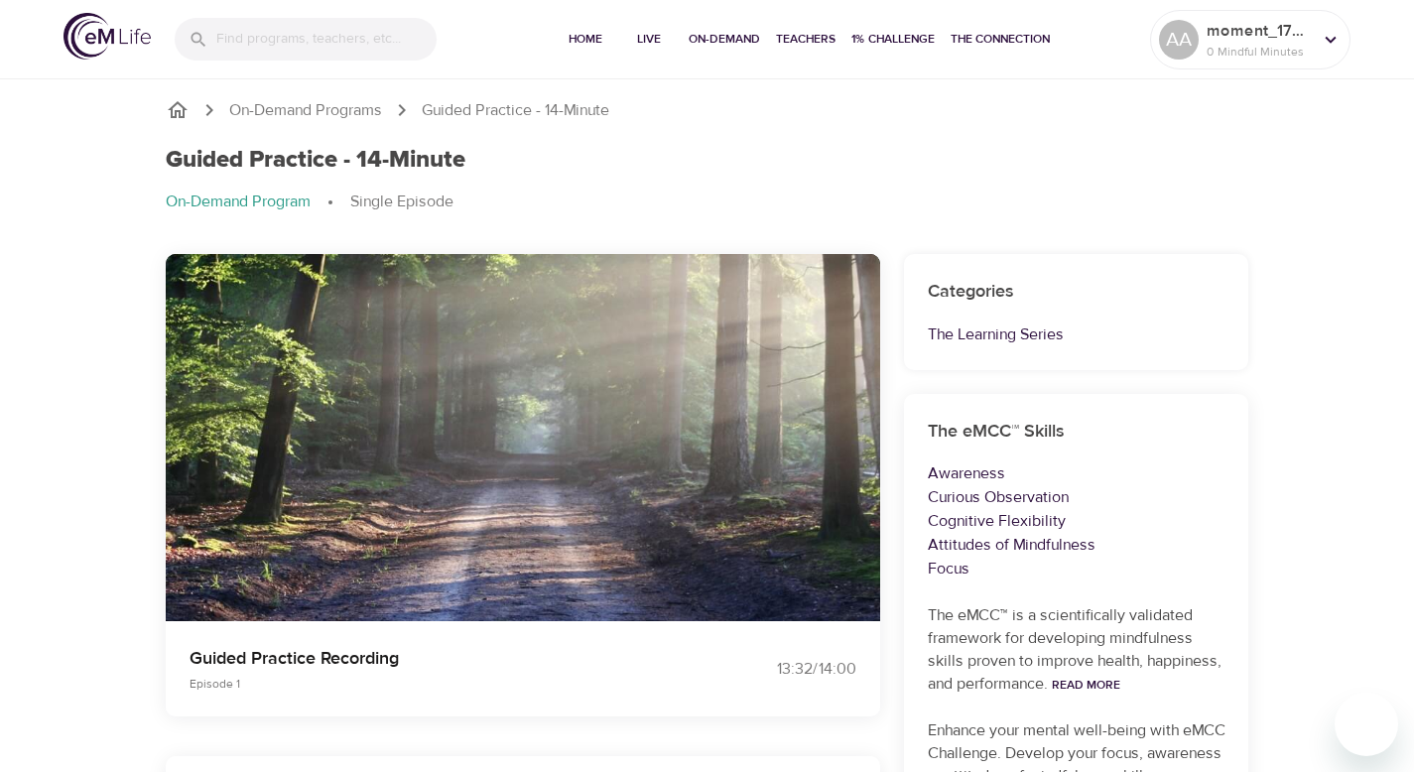
click at [609, 427] on img "button" at bounding box center [604, 414] width 40 height 40
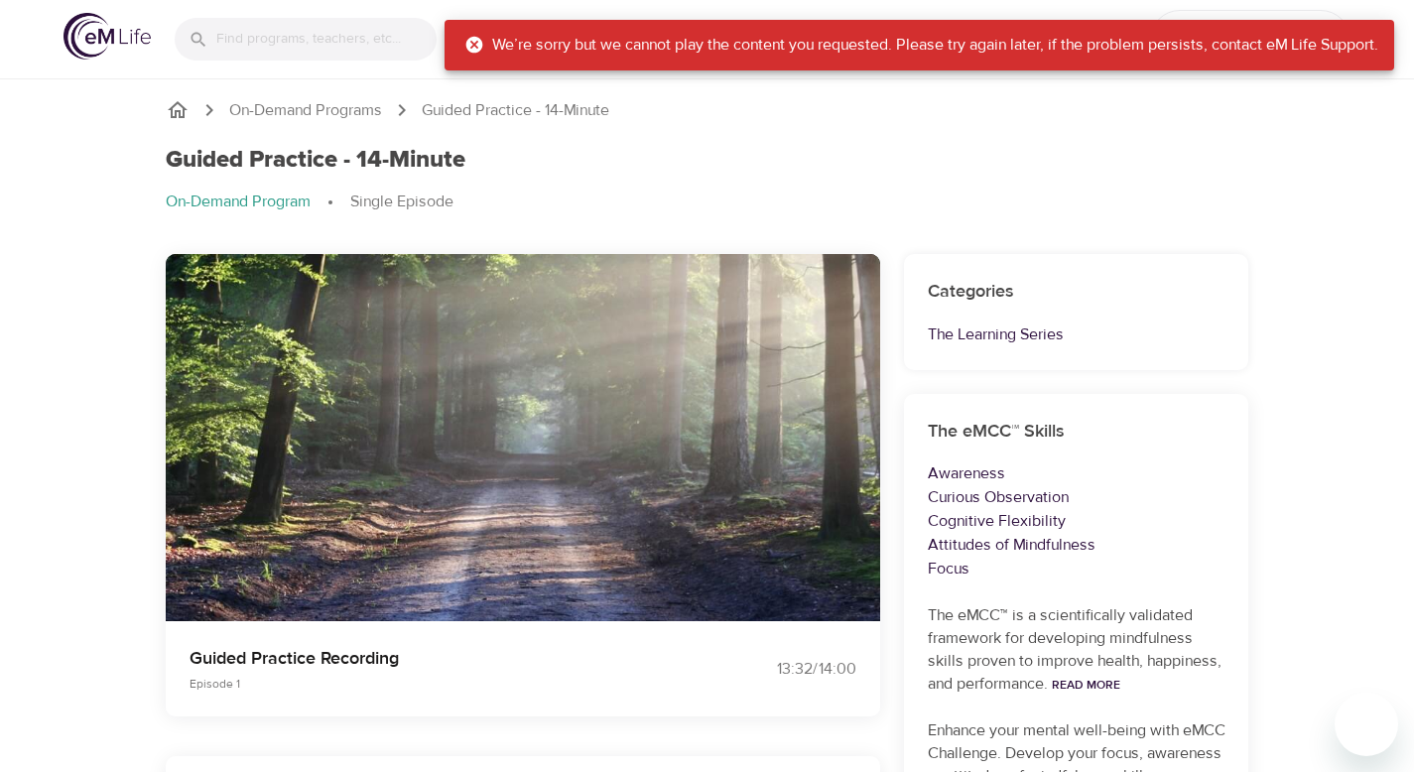
click at [609, 427] on img "button" at bounding box center [604, 414] width 40 height 40
